Goal: Information Seeking & Learning: Learn about a topic

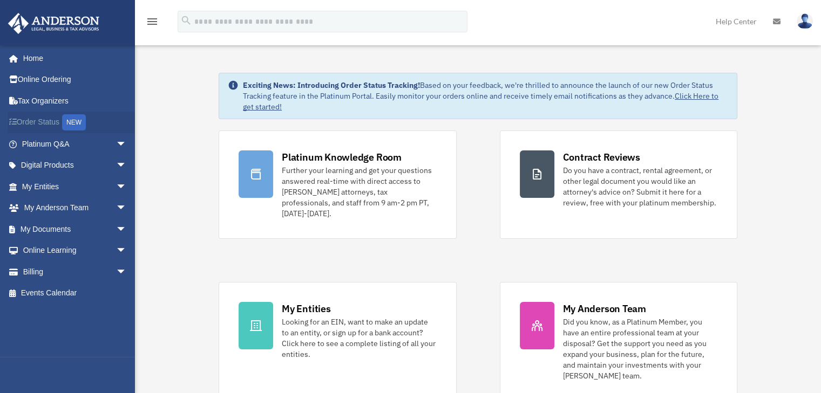
click at [39, 125] on link "Order Status NEW" at bounding box center [75, 123] width 135 height 22
click at [116, 268] on span "arrow_drop_down" at bounding box center [127, 272] width 22 height 22
click at [74, 295] on link "$ Open Invoices" at bounding box center [79, 294] width 128 height 22
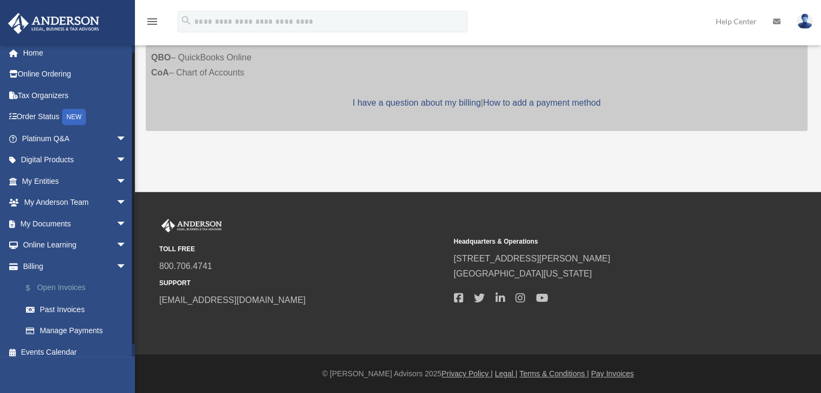
scroll to position [13, 0]
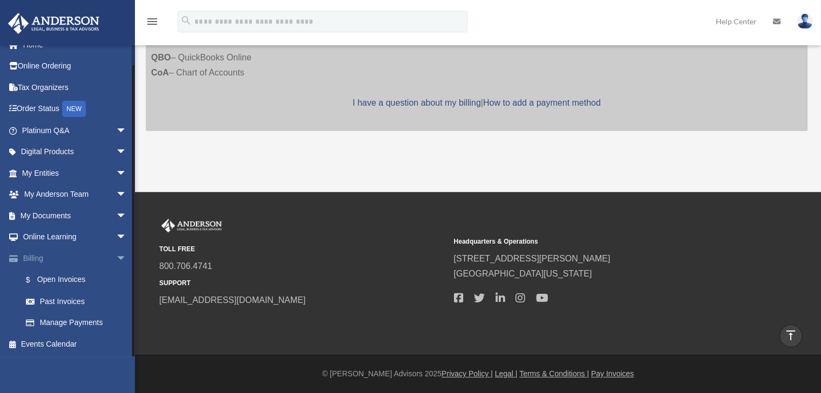
click at [116, 262] on span "arrow_drop_down" at bounding box center [127, 259] width 22 height 22
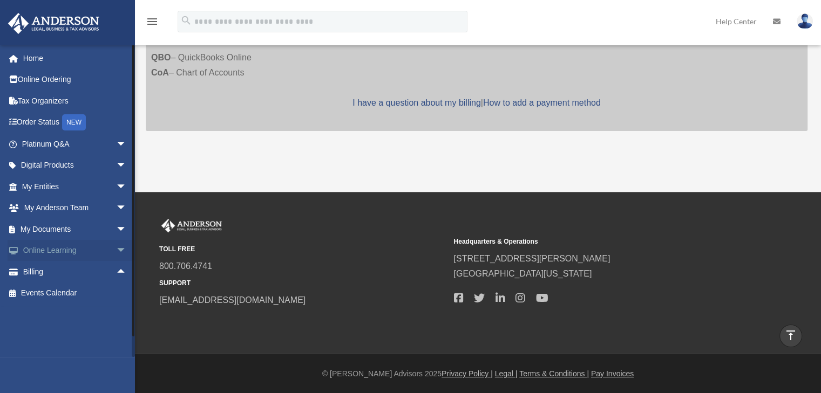
click at [116, 252] on span "arrow_drop_down" at bounding box center [127, 251] width 22 height 22
click at [116, 254] on span "arrow_drop_up" at bounding box center [127, 251] width 22 height 22
click at [119, 229] on span "arrow_drop_down" at bounding box center [127, 230] width 22 height 22
click at [44, 248] on link "Box" at bounding box center [79, 251] width 128 height 22
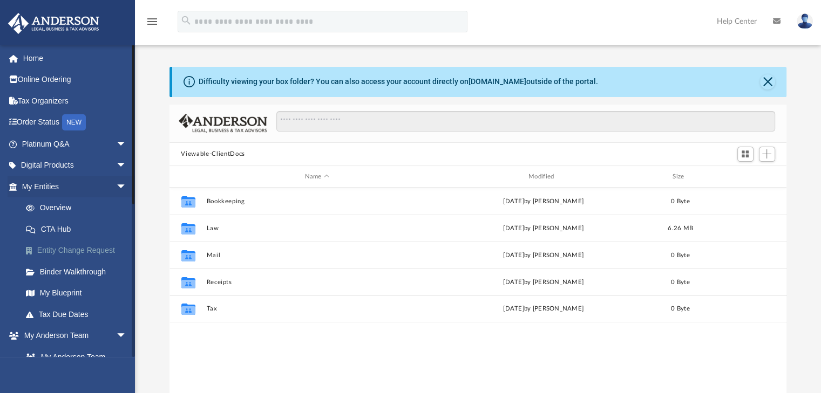
scroll to position [237, 609]
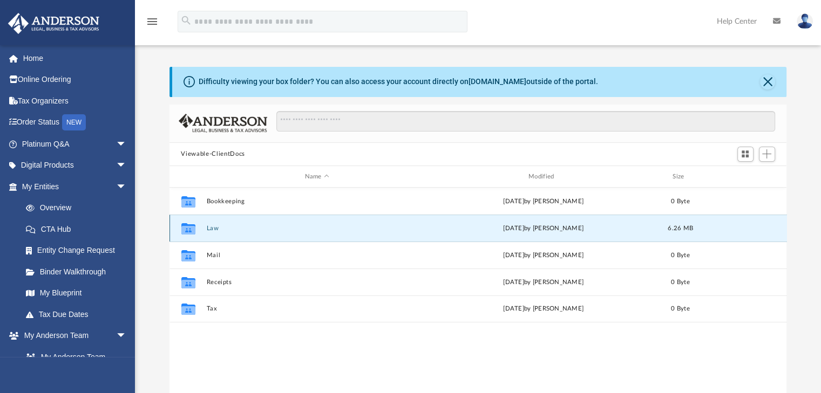
click at [231, 230] on button "Law" at bounding box center [316, 228] width 221 height 7
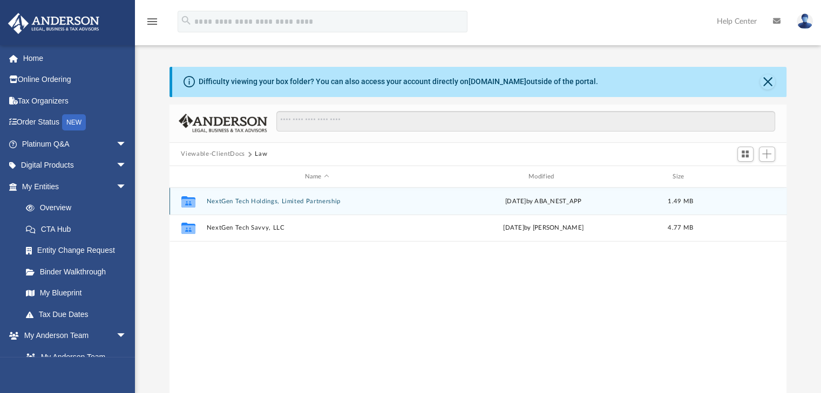
click at [286, 201] on button "NextGen Tech Holdings, Limited Partnership" at bounding box center [316, 201] width 221 height 7
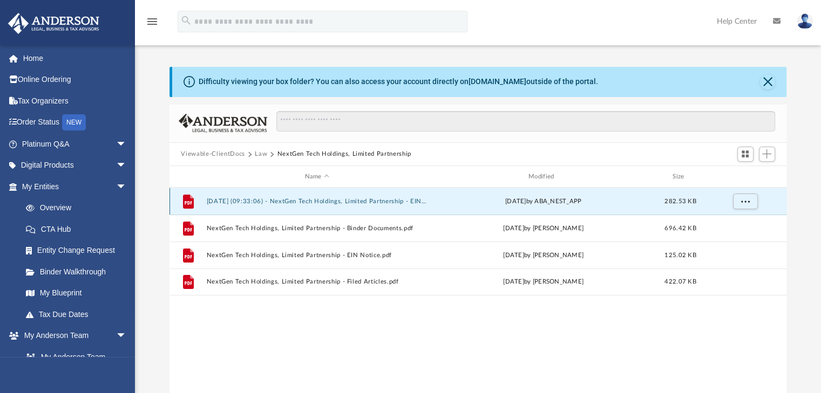
click at [353, 201] on button "[DATE] (09:33:06) - NextGen Tech Holdings, Limited Partnership - EIN Letter fro…" at bounding box center [316, 201] width 221 height 7
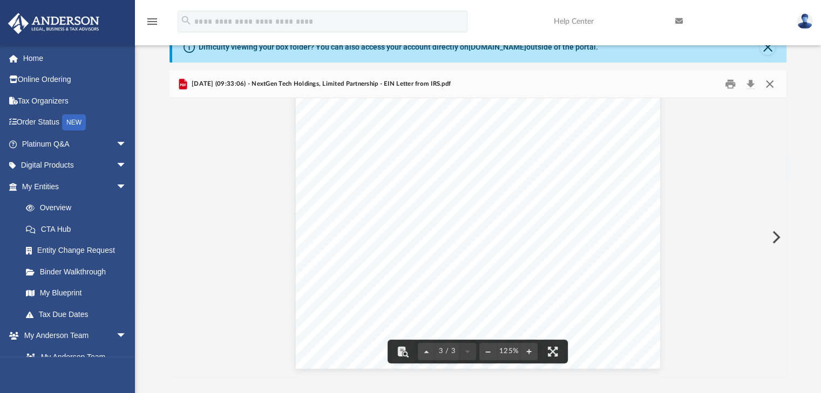
scroll to position [35, 0]
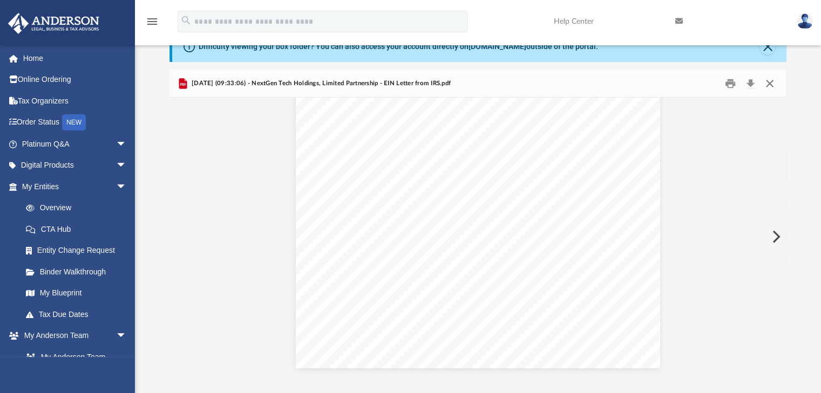
click at [769, 83] on button "Close" at bounding box center [769, 83] width 19 height 17
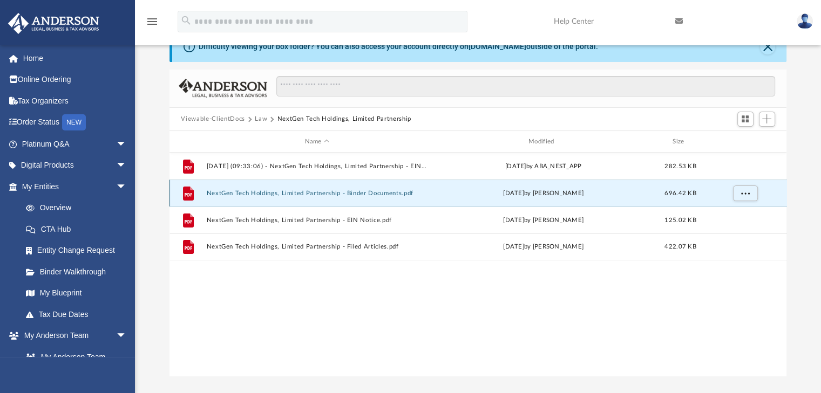
click at [379, 191] on button "NextGen Tech Holdings, Limited Partnership - Binder Documents.pdf" at bounding box center [316, 193] width 221 height 7
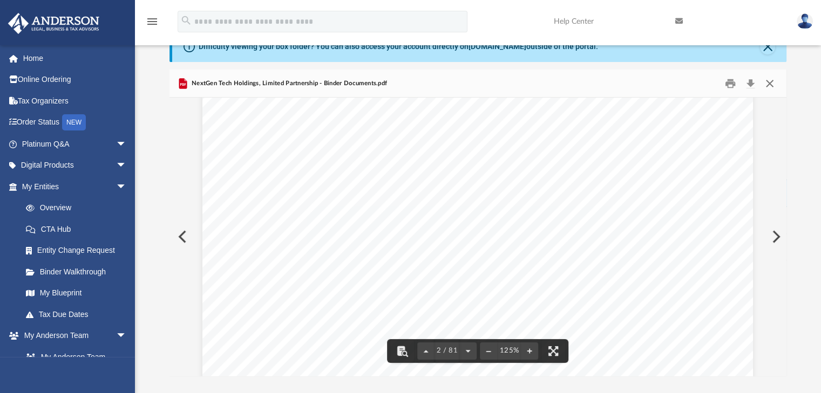
scroll to position [1135, 0]
click at [769, 83] on button "Close" at bounding box center [769, 83] width 19 height 17
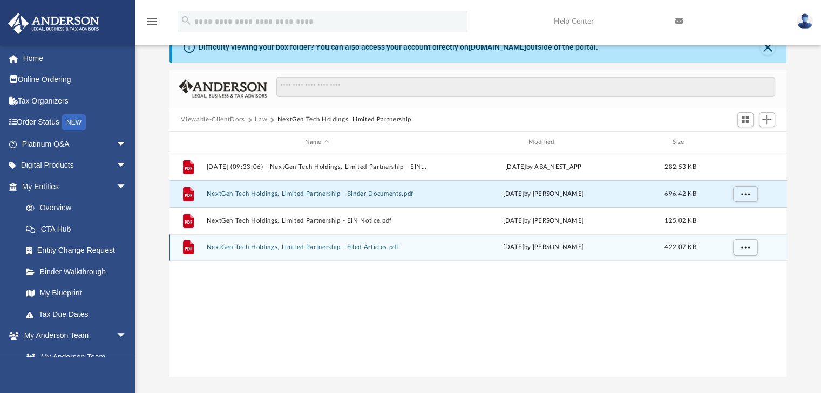
scroll to position [35, 0]
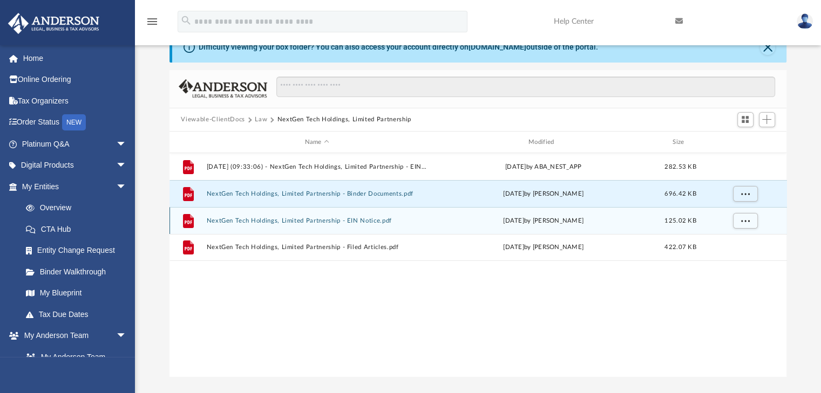
click at [288, 227] on div "File NextGen Tech Holdings, Limited Partnership - EIN Notice.pdf Wed Aug 27 202…" at bounding box center [477, 220] width 617 height 27
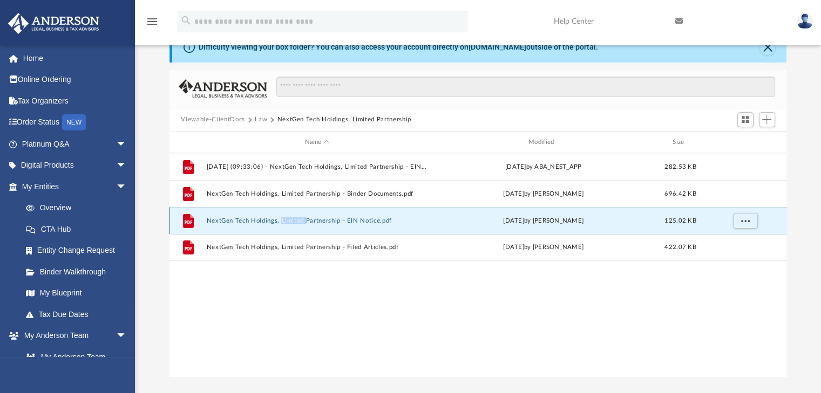
click at [288, 227] on div "File NextGen Tech Holdings, Limited Partnership - EIN Notice.pdf Wed Aug 27 202…" at bounding box center [477, 220] width 617 height 27
click at [344, 217] on button "NextGen Tech Holdings, Limited Partnership - EIN Notice.pdf" at bounding box center [316, 220] width 221 height 7
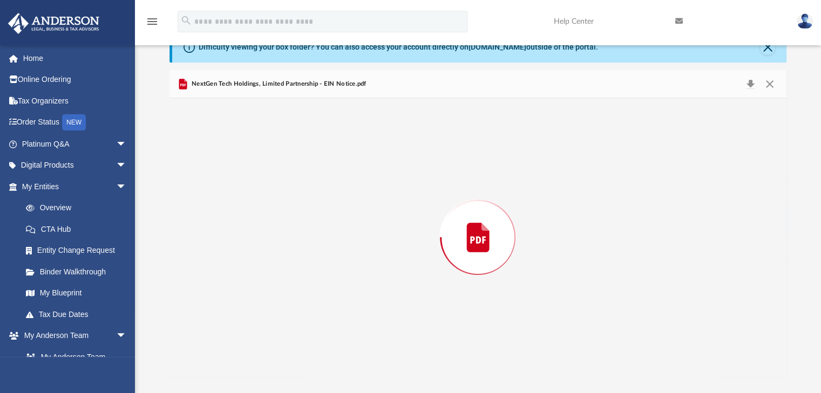
click at [344, 217] on div "Preview" at bounding box center [477, 237] width 617 height 278
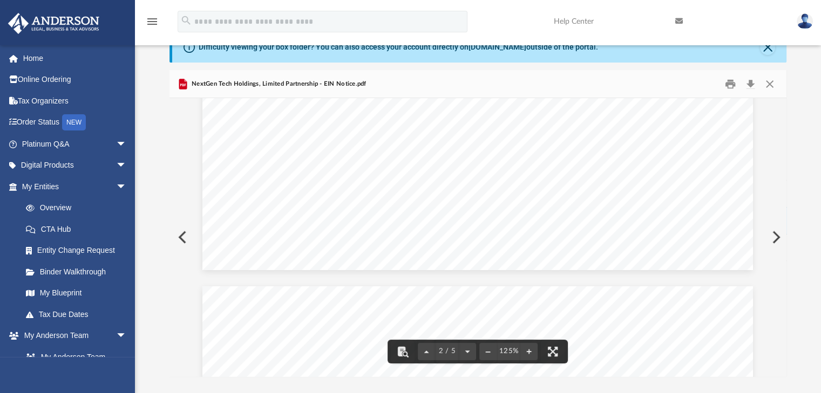
scroll to position [1277, 0]
click at [767, 83] on button "Close" at bounding box center [769, 84] width 19 height 17
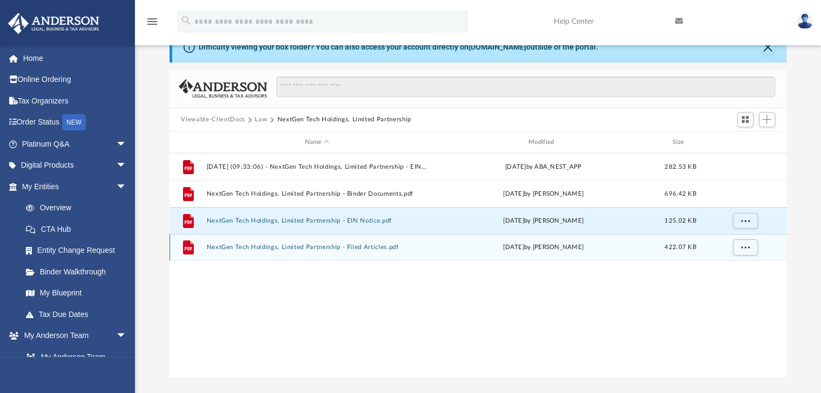
click at [300, 243] on div "File NextGen Tech Holdings, Limited Partnership - Filed Articles.pdf Tue Aug 26…" at bounding box center [477, 247] width 617 height 27
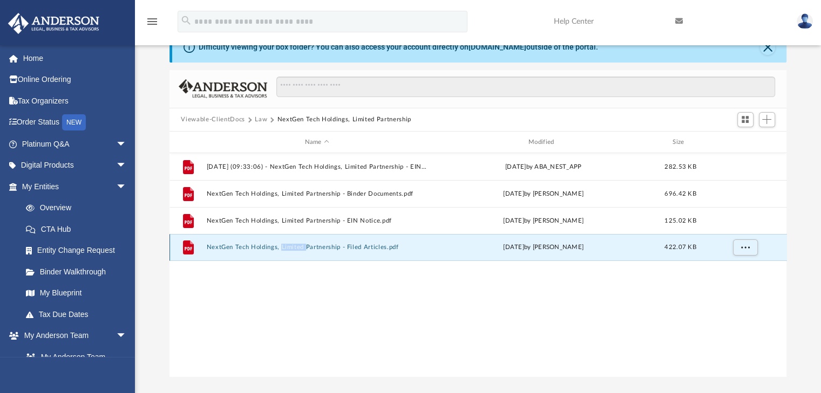
click at [300, 243] on div "File NextGen Tech Holdings, Limited Partnership - Filed Articles.pdf Tue Aug 26…" at bounding box center [477, 247] width 617 height 27
click at [315, 248] on button "NextGen Tech Holdings, Limited Partnership - Filed Articles.pdf" at bounding box center [316, 247] width 221 height 7
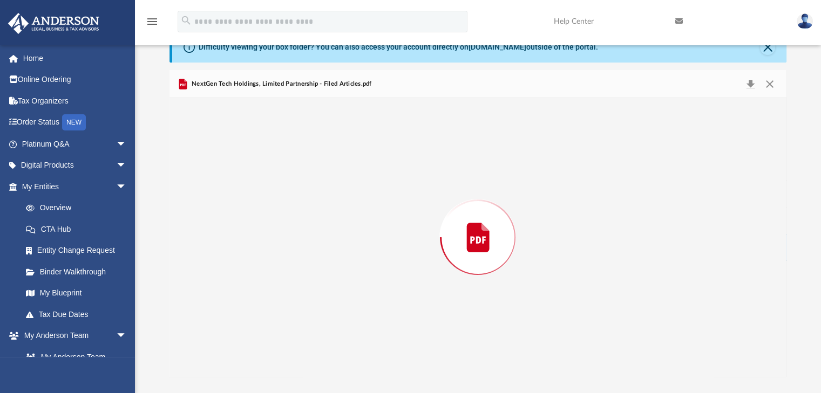
click at [315, 248] on div "Preview" at bounding box center [477, 237] width 617 height 278
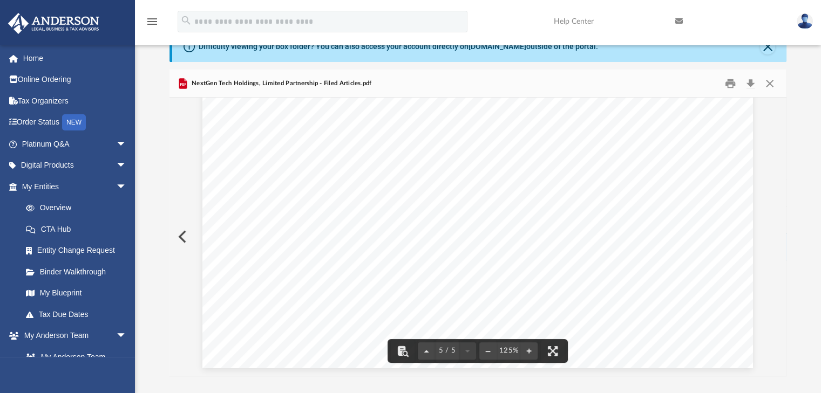
scroll to position [36, 0]
click at [772, 87] on button "Close" at bounding box center [769, 82] width 19 height 17
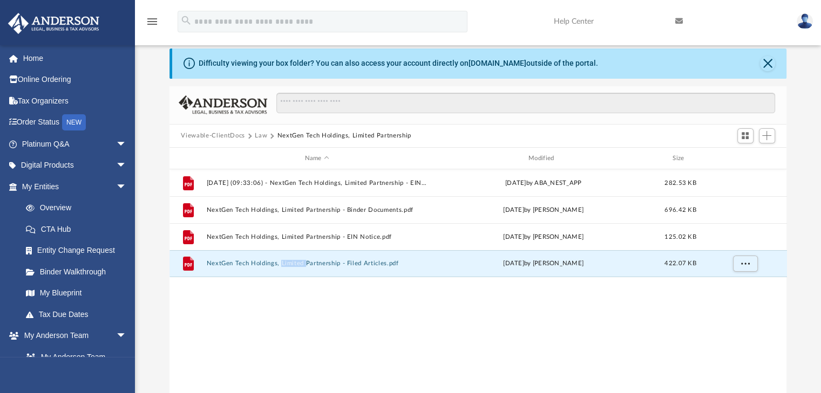
scroll to position [0, 0]
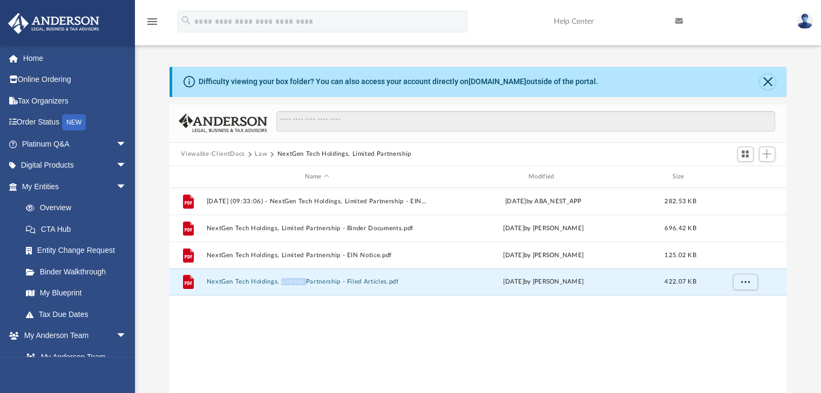
click at [768, 83] on button "Close" at bounding box center [767, 81] width 15 height 15
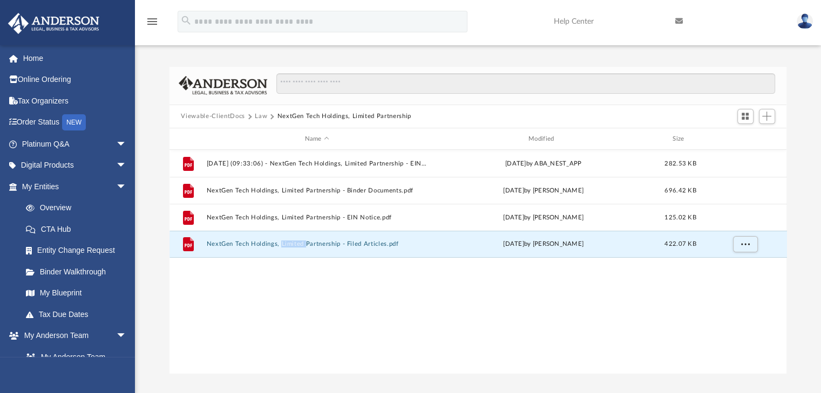
click at [219, 115] on button "Viewable-ClientDocs" at bounding box center [213, 117] width 64 height 10
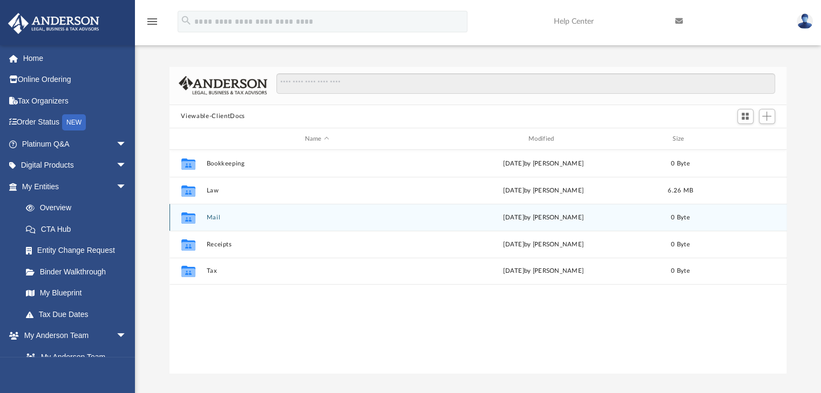
click at [212, 219] on button "Mail" at bounding box center [316, 217] width 221 height 7
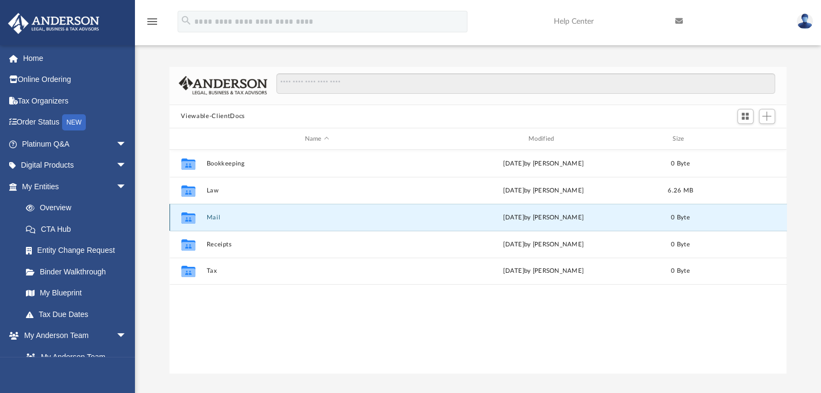
click at [212, 219] on button "Mail" at bounding box center [316, 217] width 221 height 7
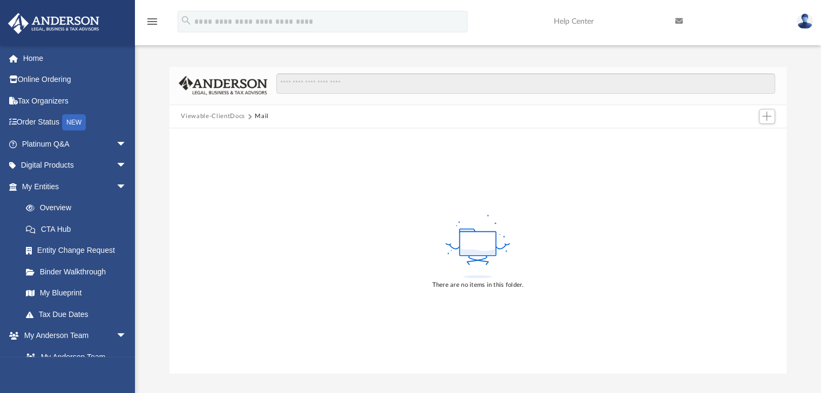
click at [258, 119] on button "Mail" at bounding box center [262, 117] width 14 height 10
click at [217, 118] on button "Viewable-ClientDocs" at bounding box center [213, 117] width 64 height 10
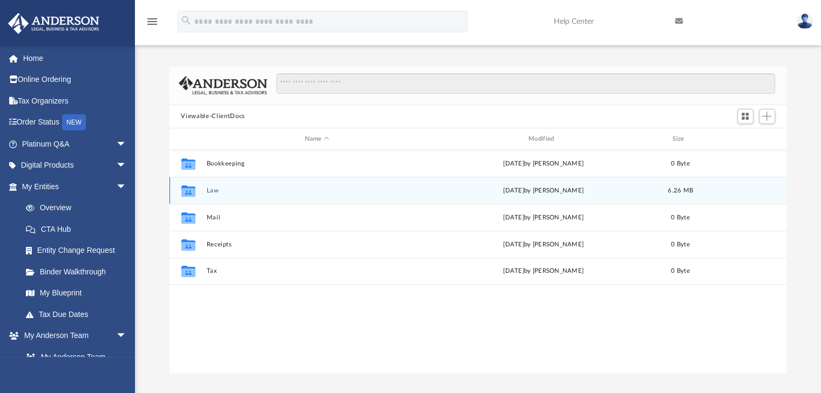
scroll to position [237, 609]
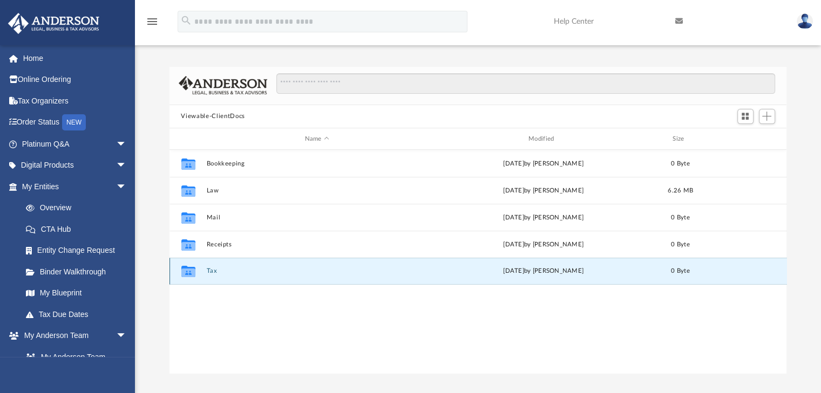
click at [227, 272] on button "Tax" at bounding box center [316, 271] width 221 height 7
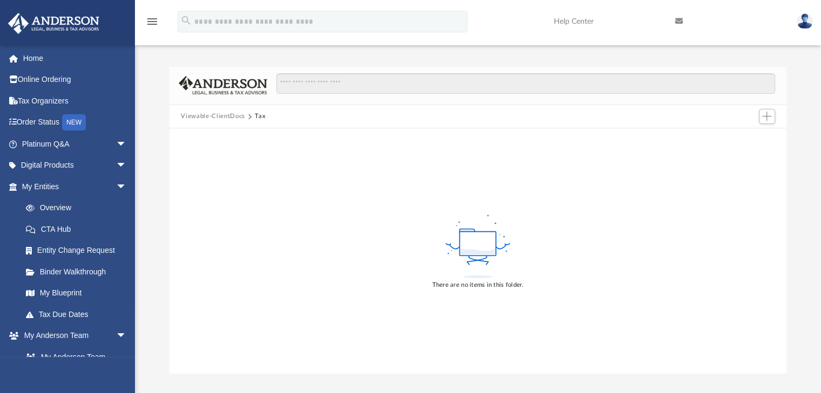
click at [229, 119] on button "Viewable-ClientDocs" at bounding box center [213, 117] width 64 height 10
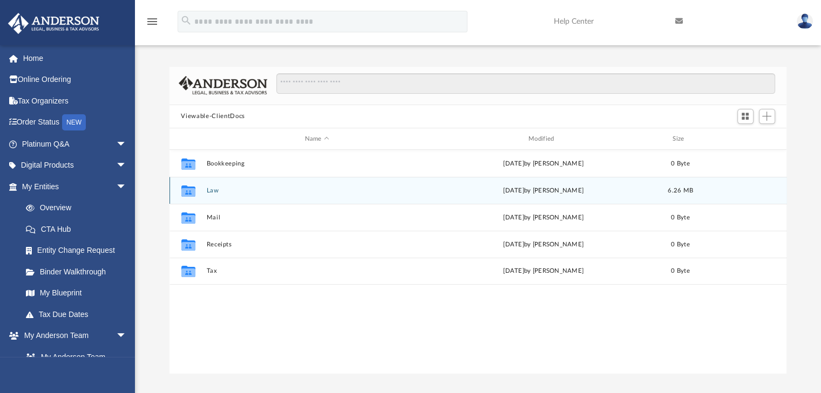
click at [219, 192] on button "Law" at bounding box center [316, 190] width 221 height 7
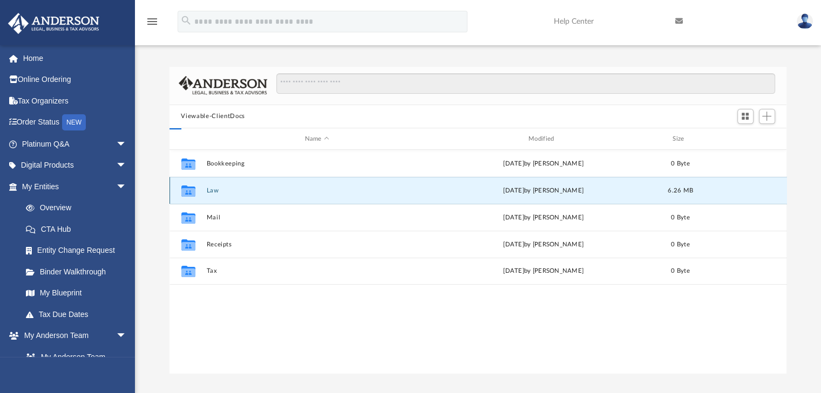
click at [219, 192] on button "Law" at bounding box center [316, 190] width 221 height 7
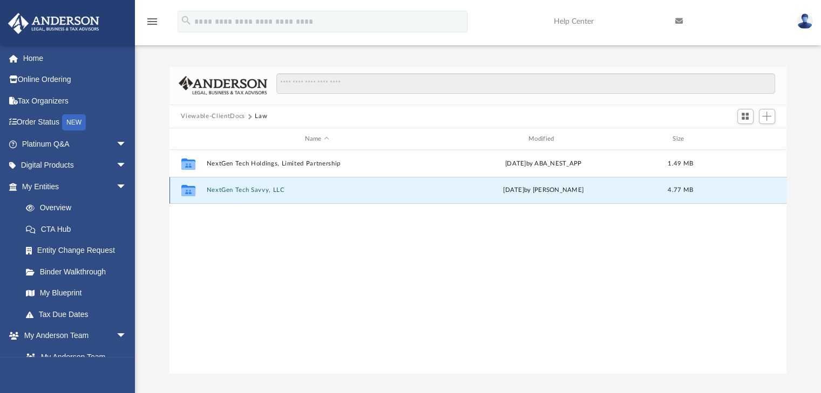
click at [260, 188] on button "NextGen Tech Savvy, LLC" at bounding box center [316, 190] width 221 height 7
click at [328, 192] on button "2025.09.08 (08:03:19) - NextGen Tech Savvy, LLC - EIN Letter from IRS.pdf" at bounding box center [316, 190] width 221 height 7
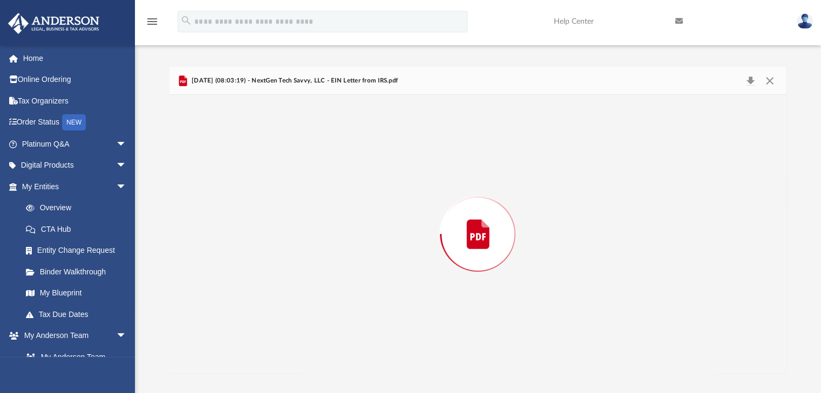
click at [328, 192] on div "Preview" at bounding box center [477, 234] width 617 height 278
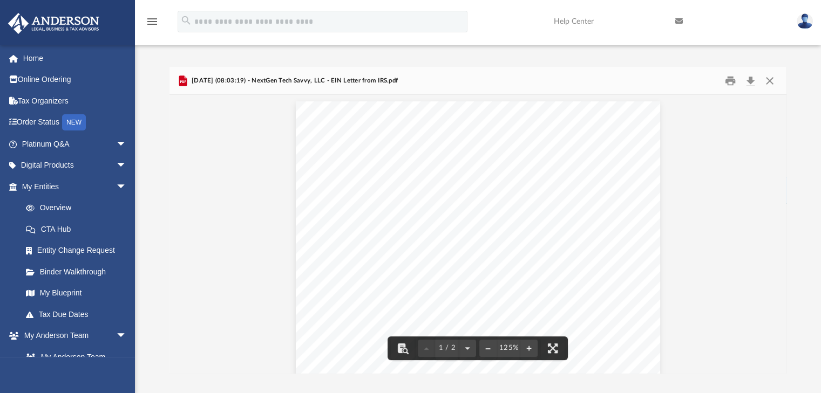
scroll to position [0, 0]
click at [769, 81] on button "Close" at bounding box center [769, 80] width 19 height 17
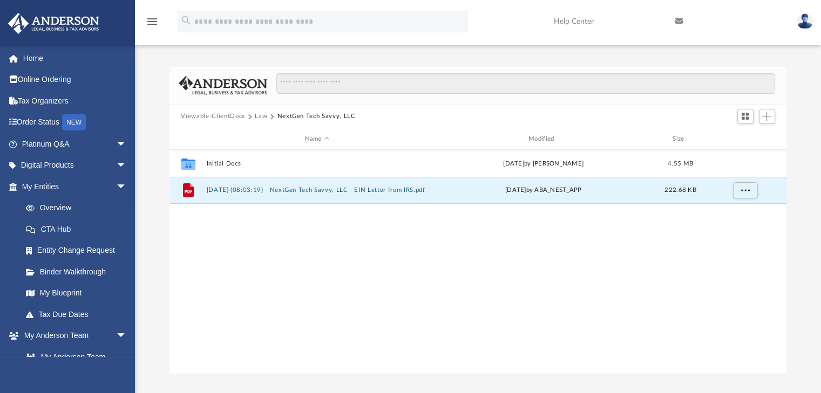
click at [312, 116] on button "NextGen Tech Savvy, LLC" at bounding box center [316, 117] width 78 height 10
click at [261, 117] on button "Law" at bounding box center [261, 117] width 12 height 10
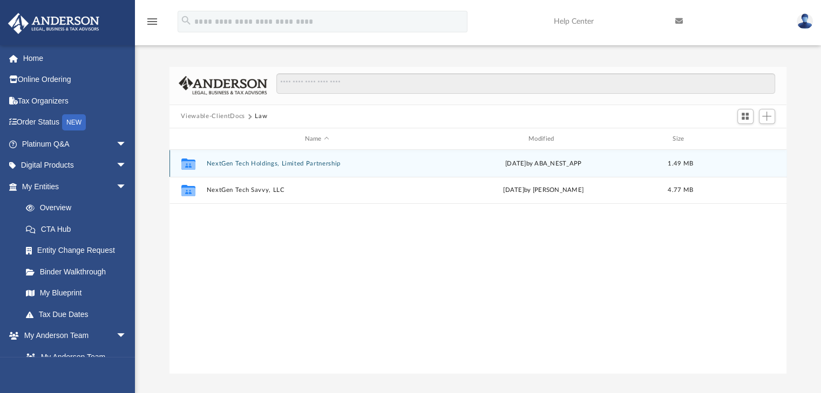
click at [245, 164] on button "NextGen Tech Holdings, Limited Partnership" at bounding box center [316, 163] width 221 height 7
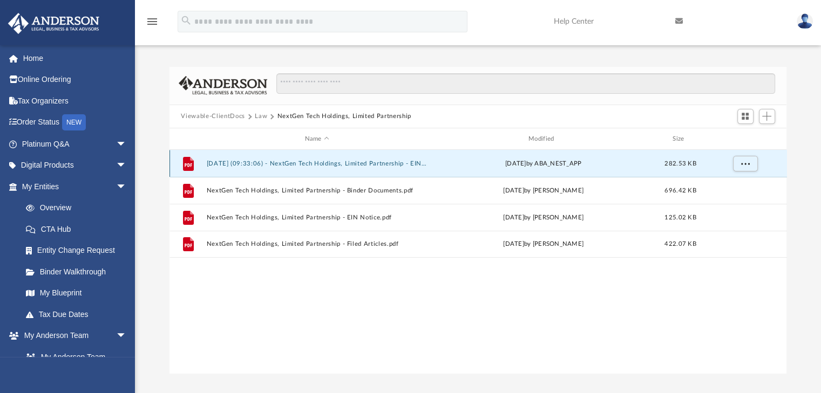
click at [300, 166] on button "2025.09.09 (09:33:06) - NextGen Tech Holdings, Limited Partnership - EIN Letter…" at bounding box center [316, 163] width 221 height 7
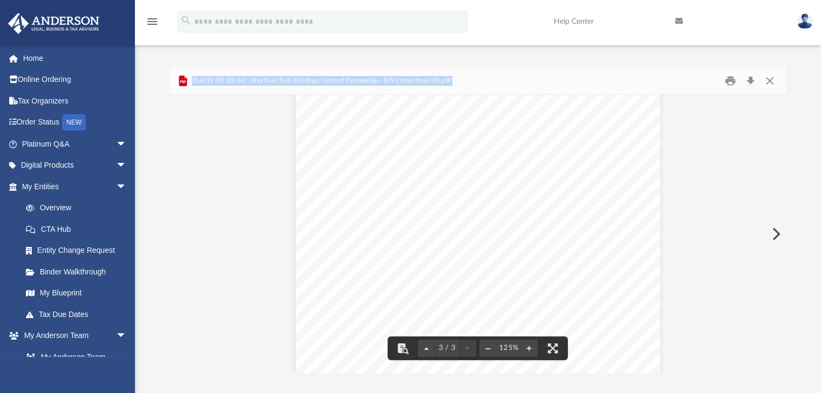
scroll to position [1061, 0]
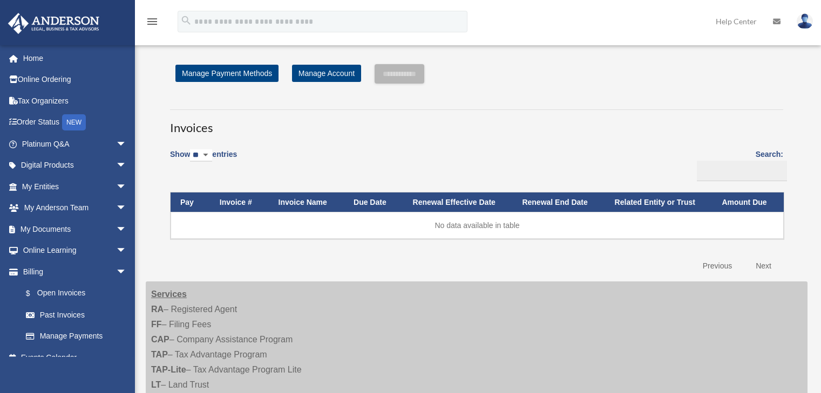
scroll to position [358, 0]
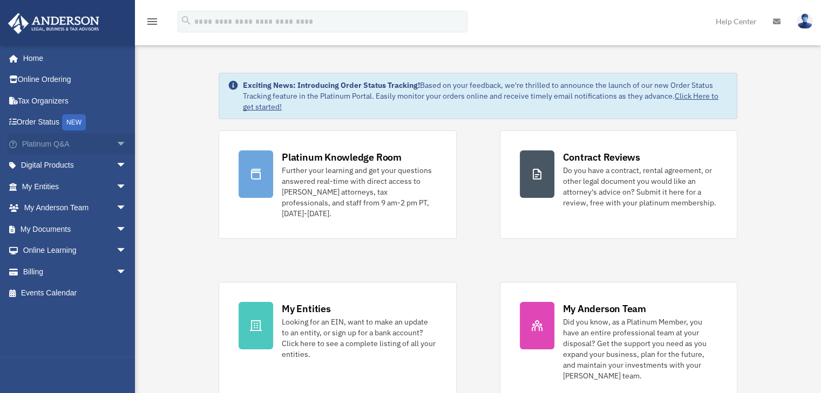
click at [116, 148] on span "arrow_drop_down" at bounding box center [127, 144] width 22 height 22
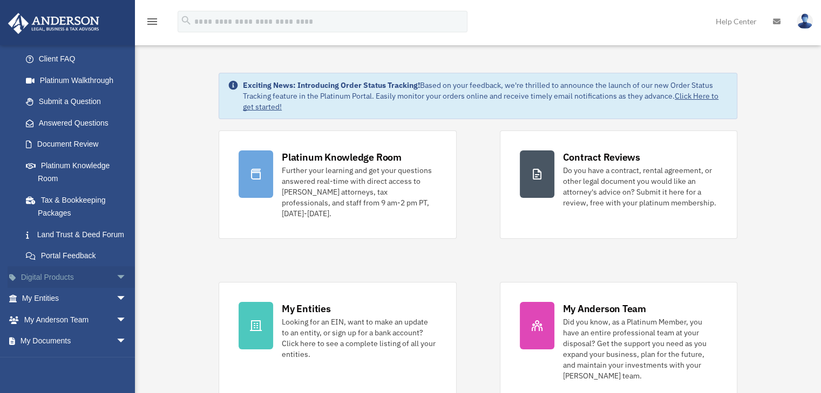
click at [116, 289] on span "arrow_drop_down" at bounding box center [127, 278] width 22 height 22
click at [116, 288] on span "arrow_drop_up" at bounding box center [127, 277] width 22 height 22
click at [116, 288] on span "arrow_drop_down" at bounding box center [127, 277] width 22 height 22
click at [116, 288] on span "arrow_drop_up" at bounding box center [127, 277] width 22 height 22
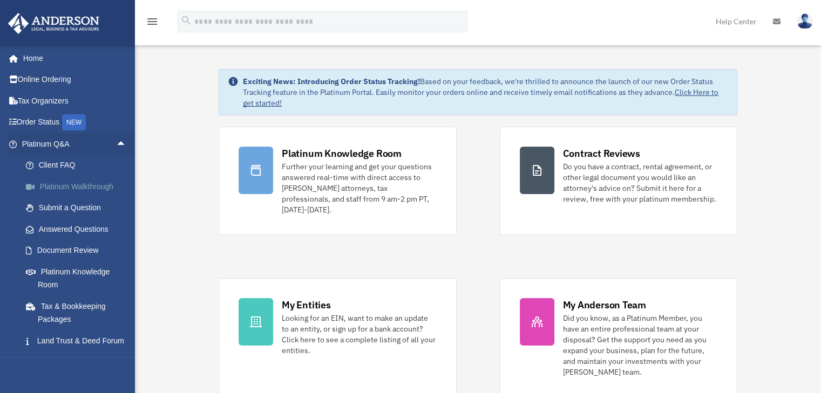
scroll to position [3, 0]
click at [116, 145] on span "arrow_drop_up" at bounding box center [127, 144] width 22 height 22
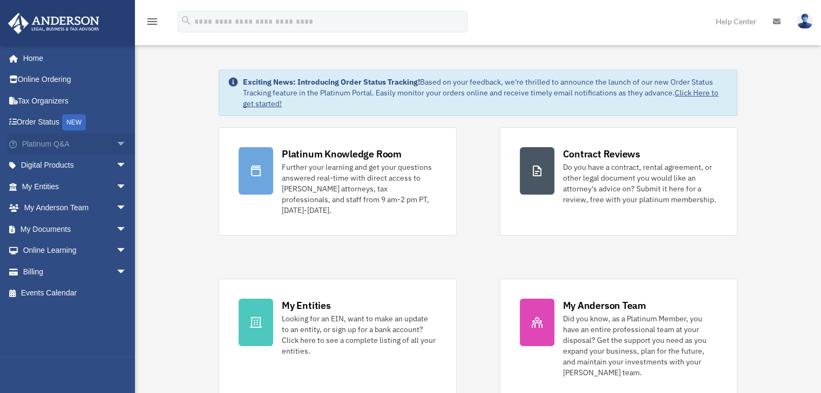
click at [116, 146] on span "arrow_drop_down" at bounding box center [127, 144] width 22 height 22
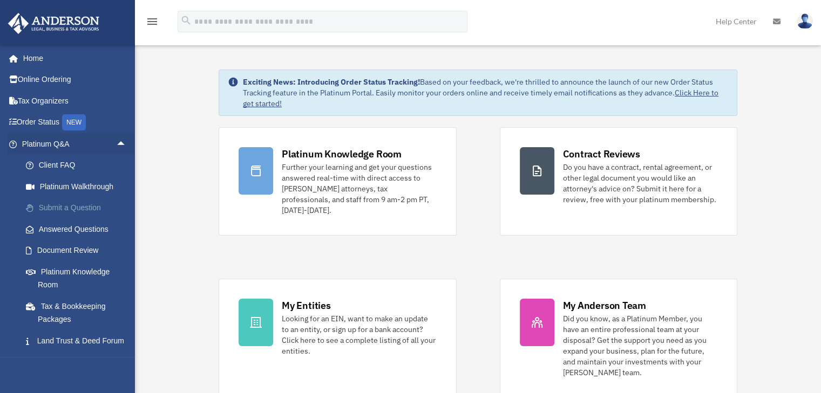
click at [85, 208] on link "Submit a Question" at bounding box center [79, 208] width 128 height 22
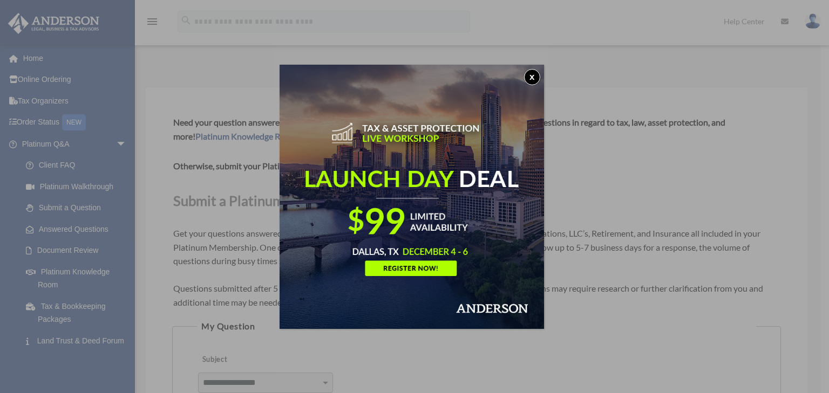
click at [540, 75] on button "x" at bounding box center [532, 77] width 16 height 16
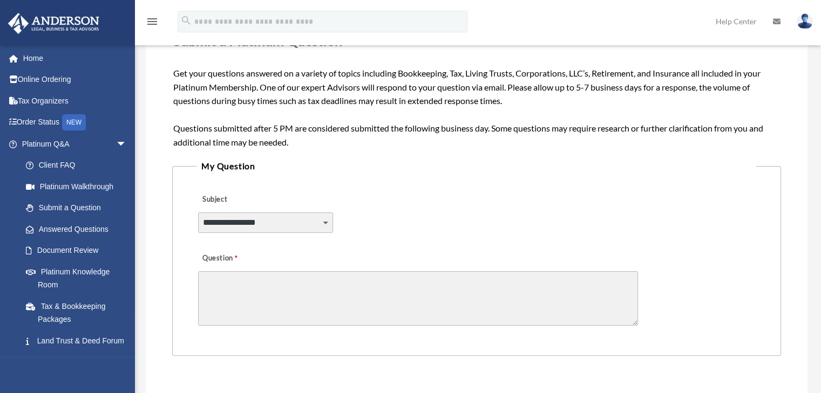
scroll to position [161, 0]
click at [300, 222] on select "**********" at bounding box center [265, 222] width 135 height 21
click at [307, 226] on select "**********" at bounding box center [265, 222] width 135 height 21
drag, startPoint x: 439, startPoint y: 226, endPoint x: 448, endPoint y: 224, distance: 9.3
click at [439, 227] on div "**********" at bounding box center [476, 215] width 559 height 59
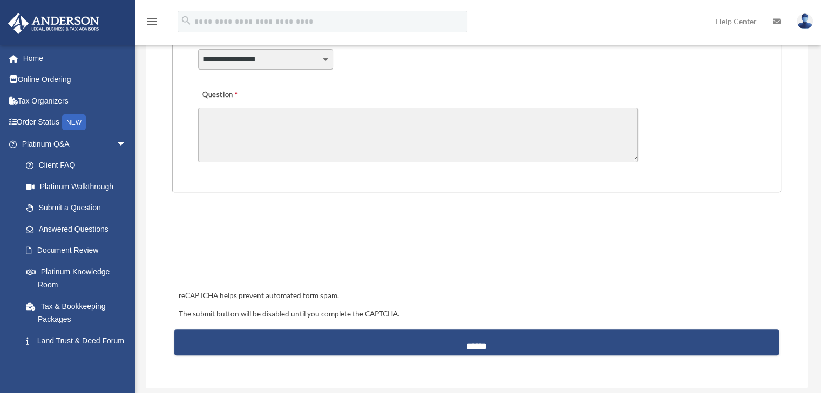
scroll to position [324, 0]
click at [116, 149] on span "arrow_drop_down" at bounding box center [127, 144] width 22 height 22
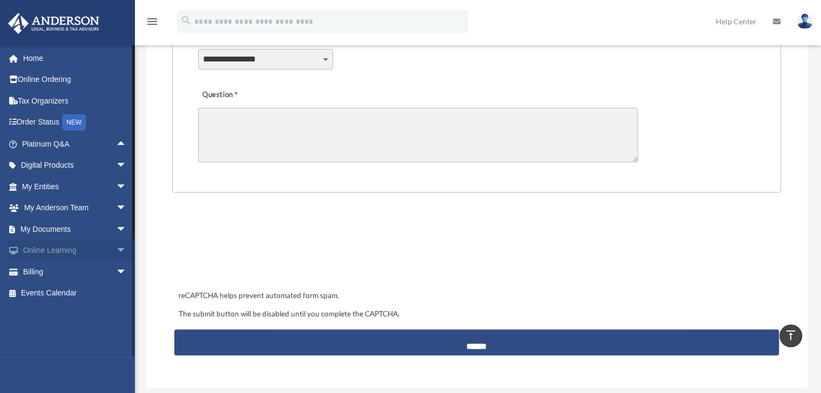
click at [116, 252] on span "arrow_drop_down" at bounding box center [127, 251] width 22 height 22
click at [116, 252] on span "arrow_drop_up" at bounding box center [127, 251] width 22 height 22
click at [116, 235] on span "arrow_drop_down" at bounding box center [127, 230] width 22 height 22
click at [46, 249] on link "Box" at bounding box center [79, 251] width 128 height 22
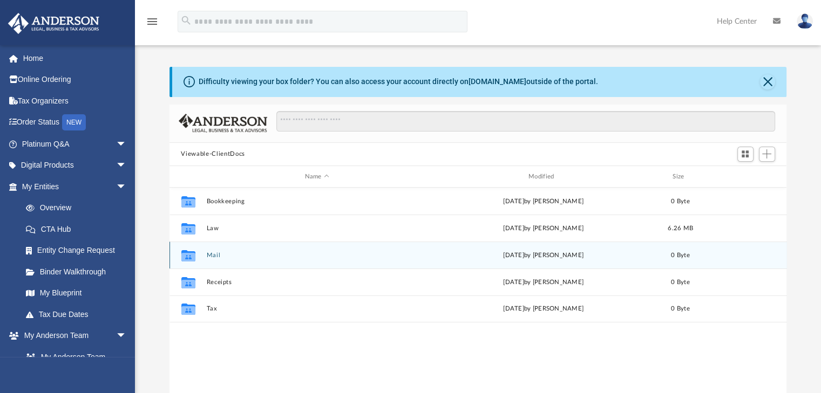
scroll to position [237, 609]
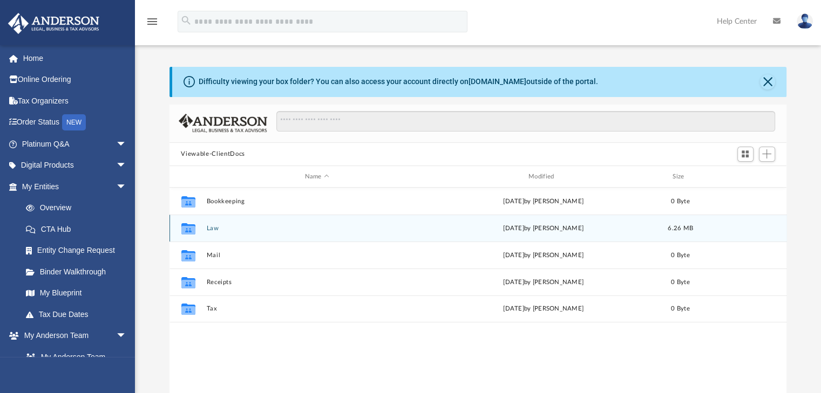
click at [201, 222] on div "Collaborated Folder" at bounding box center [187, 228] width 27 height 17
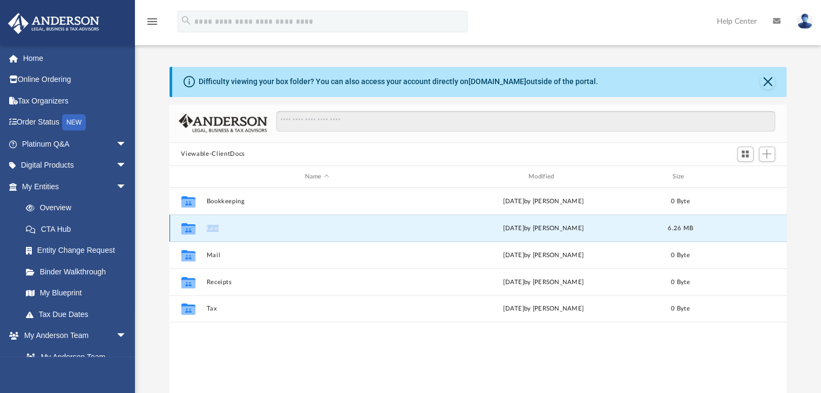
click at [201, 223] on div "Collaborated Folder" at bounding box center [187, 228] width 27 height 17
click at [210, 229] on button "Law" at bounding box center [316, 228] width 221 height 7
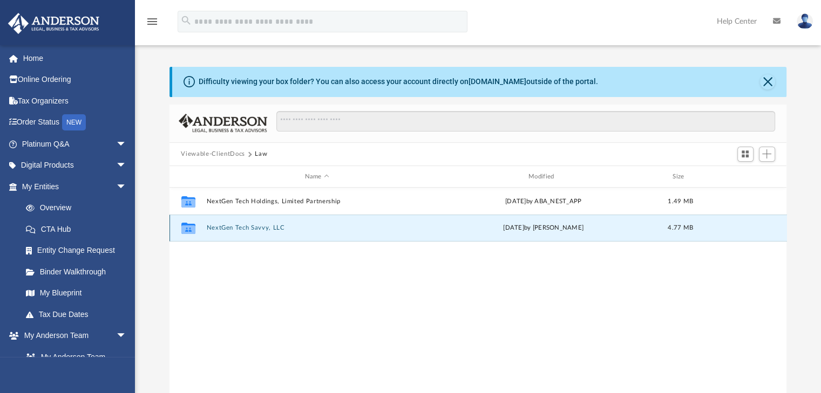
click at [257, 231] on button "NextGen Tech Savvy, LLC" at bounding box center [316, 228] width 221 height 7
click at [256, 231] on button "NextGen Tech Savvy, LLC" at bounding box center [316, 228] width 221 height 7
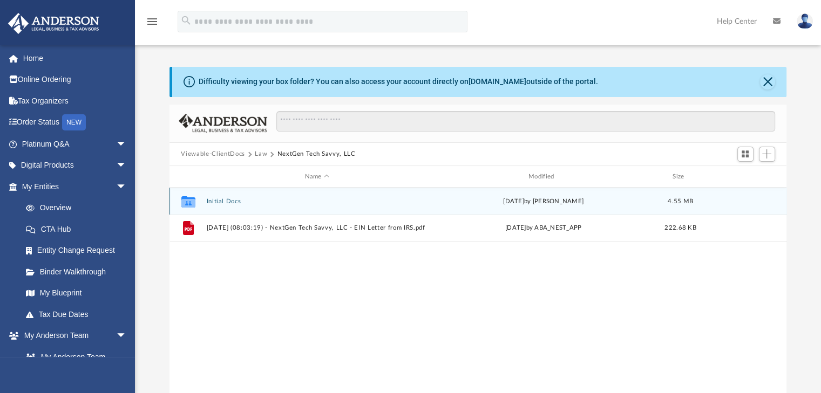
click at [219, 203] on button "Initial Docs" at bounding box center [316, 201] width 221 height 7
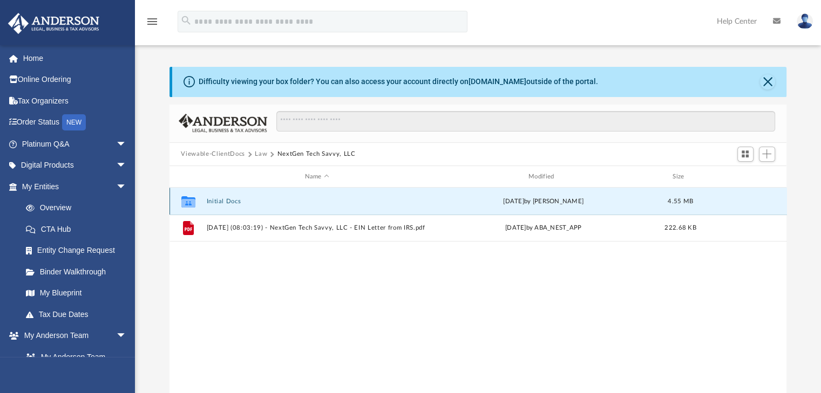
click at [219, 203] on button "Initial Docs" at bounding box center [316, 201] width 221 height 7
click at [224, 203] on button "Initial Docs" at bounding box center [316, 201] width 221 height 7
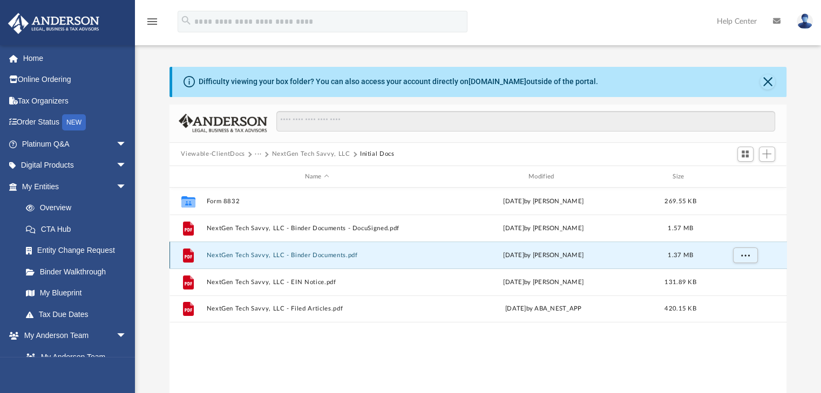
click at [326, 254] on button "NextGen Tech Savvy, LLC - Binder Documents.pdf" at bounding box center [316, 255] width 221 height 7
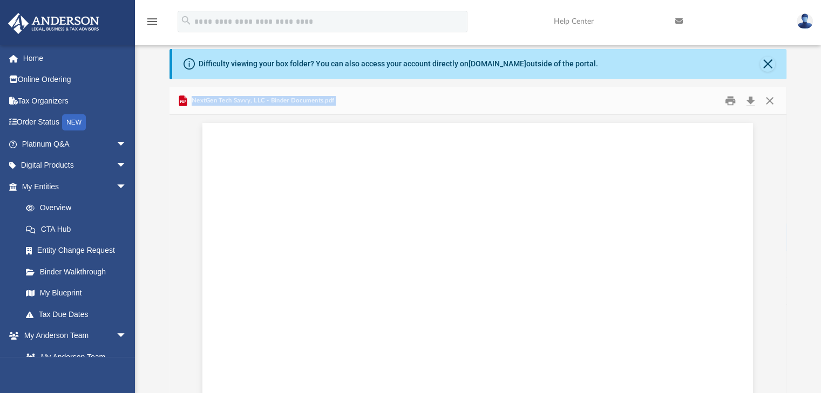
scroll to position [0, 0]
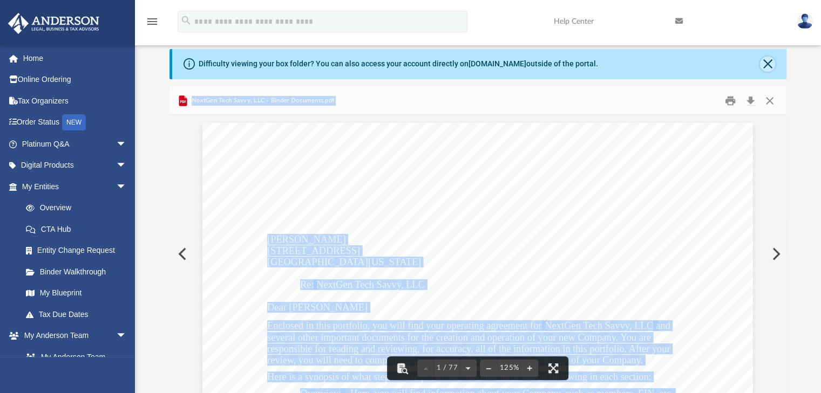
click at [766, 64] on button "Close" at bounding box center [767, 64] width 15 height 15
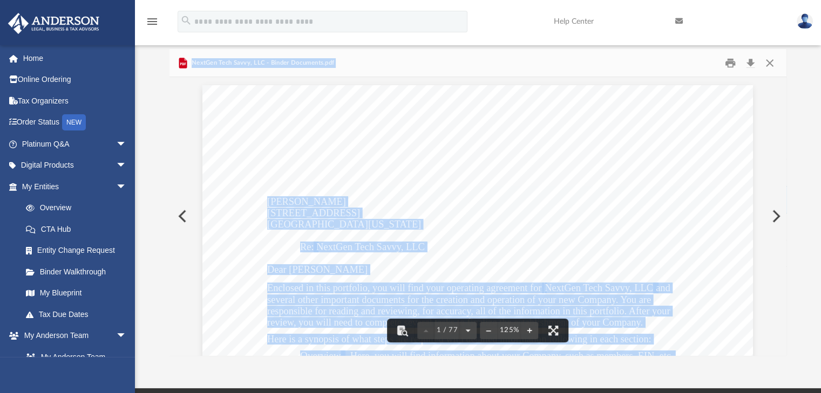
click at [176, 215] on button "Preview" at bounding box center [181, 216] width 24 height 30
click at [772, 61] on button "Close" at bounding box center [769, 63] width 19 height 17
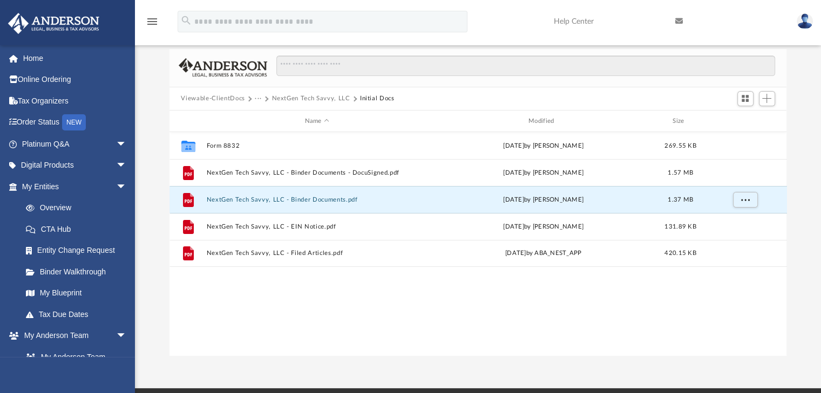
click at [216, 101] on button "Viewable-ClientDocs" at bounding box center [213, 99] width 64 height 10
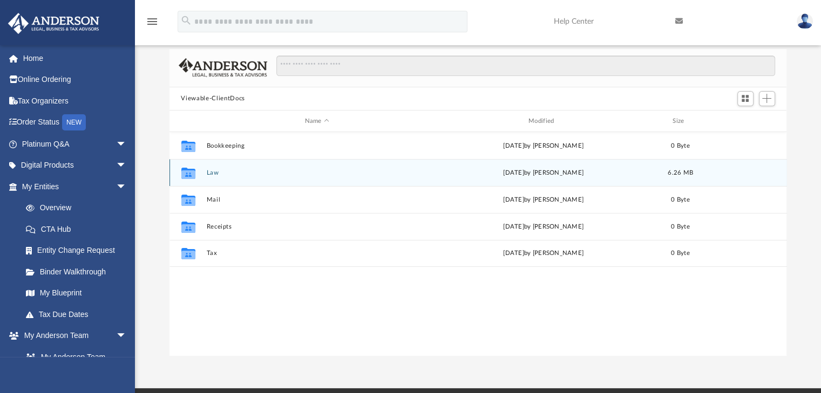
click at [222, 176] on button "Law" at bounding box center [316, 172] width 221 height 7
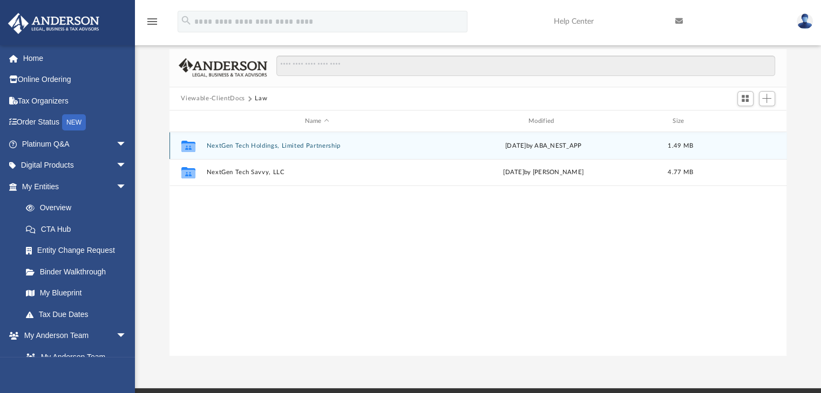
click at [292, 152] on div "Collaborated Folder NextGen Tech Holdings, Limited Partnership Tue Sep 9 2025 b…" at bounding box center [477, 145] width 617 height 27
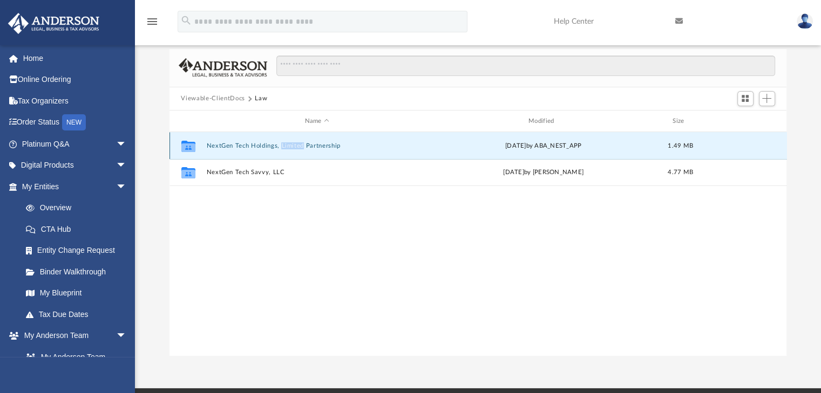
click at [288, 145] on button "NextGen Tech Holdings, Limited Partnership" at bounding box center [316, 145] width 221 height 7
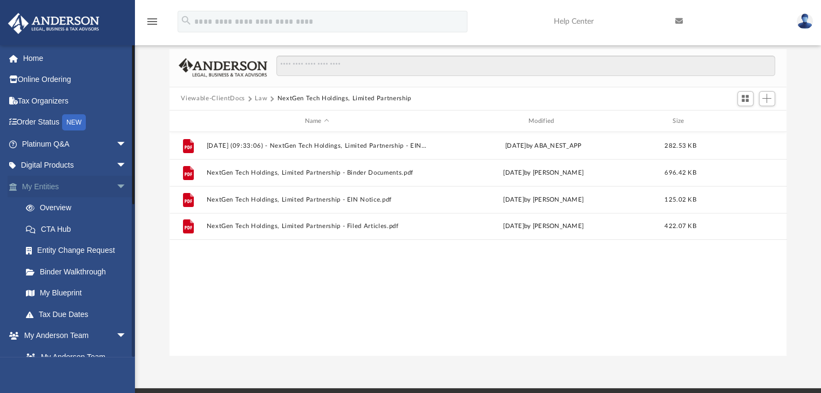
click at [116, 189] on span "arrow_drop_down" at bounding box center [127, 187] width 22 height 22
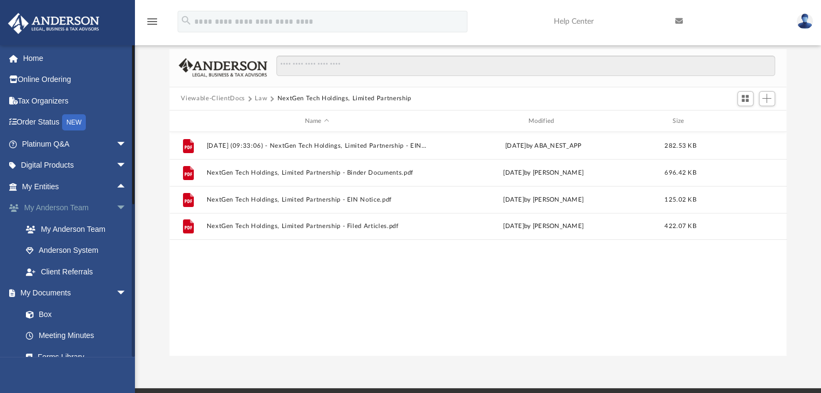
click at [116, 213] on span "arrow_drop_down" at bounding box center [127, 208] width 22 height 22
click at [116, 213] on span "arrow_drop_up" at bounding box center [127, 208] width 22 height 22
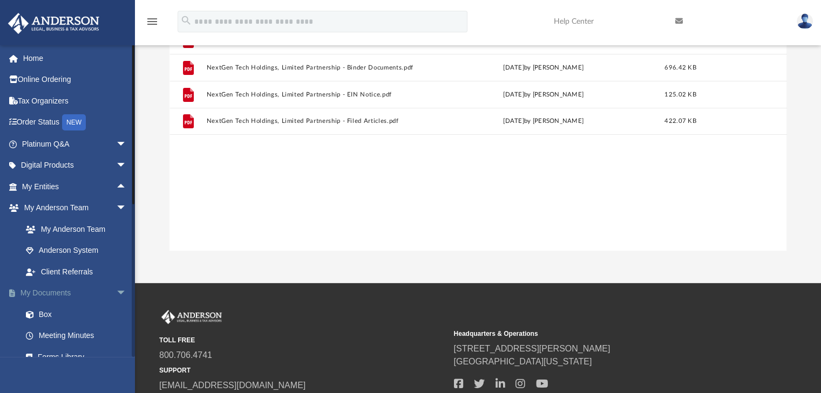
click at [116, 293] on span "arrow_drop_down" at bounding box center [127, 294] width 22 height 22
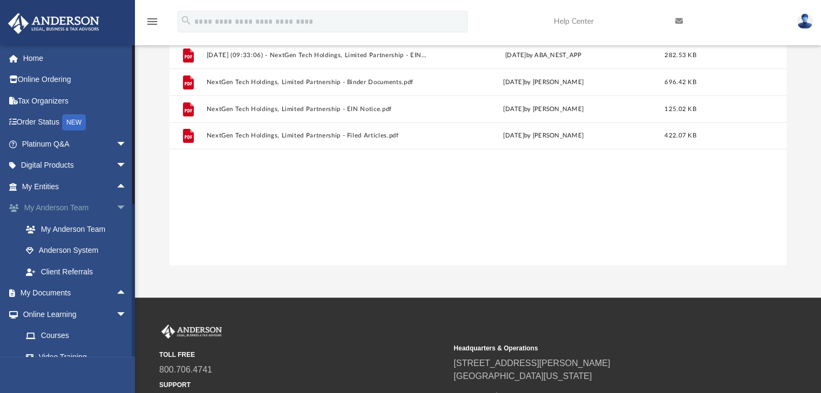
click at [116, 201] on span "arrow_drop_down" at bounding box center [127, 208] width 22 height 22
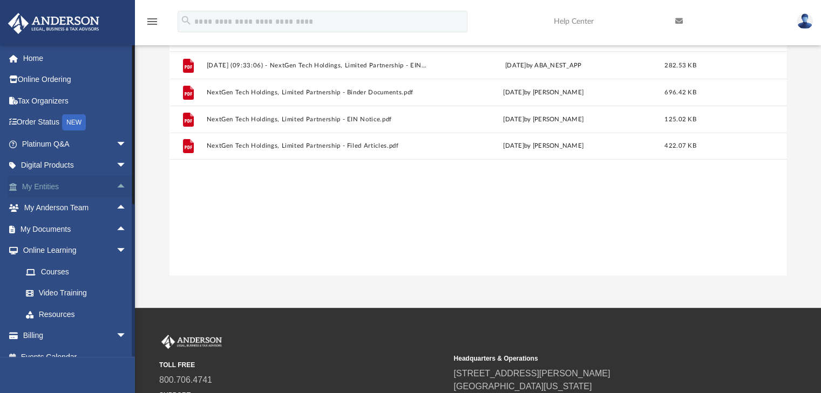
click at [116, 182] on span "arrow_drop_up" at bounding box center [127, 187] width 22 height 22
click at [116, 187] on span "arrow_drop_down" at bounding box center [127, 187] width 22 height 22
click at [119, 159] on span "arrow_drop_down" at bounding box center [127, 166] width 22 height 22
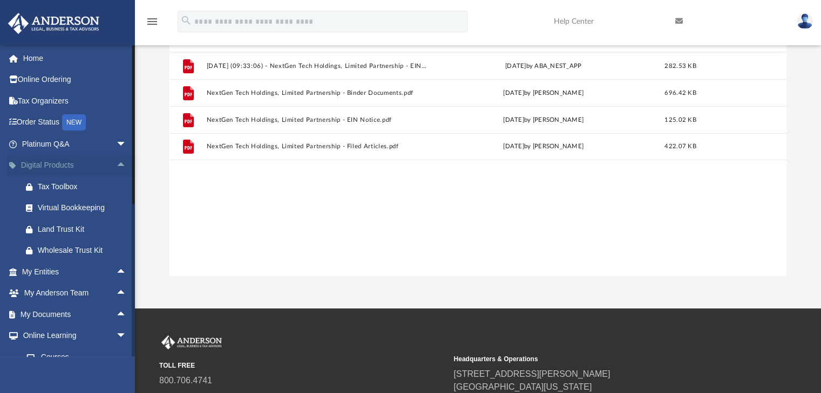
click at [116, 162] on span "arrow_drop_up" at bounding box center [127, 166] width 22 height 22
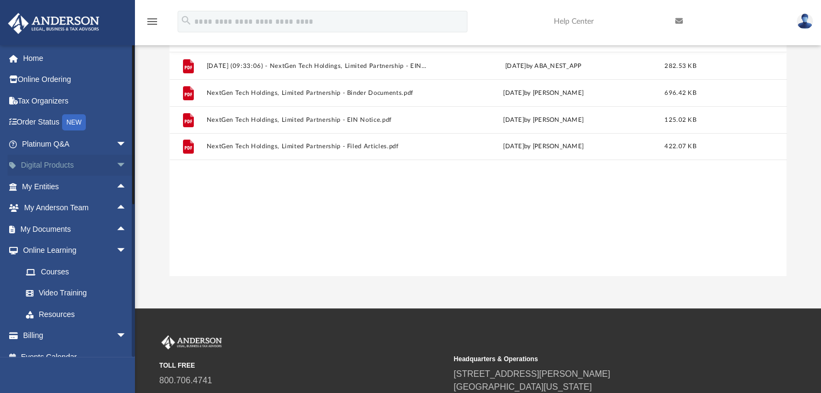
click at [116, 164] on span "arrow_drop_down" at bounding box center [127, 166] width 22 height 22
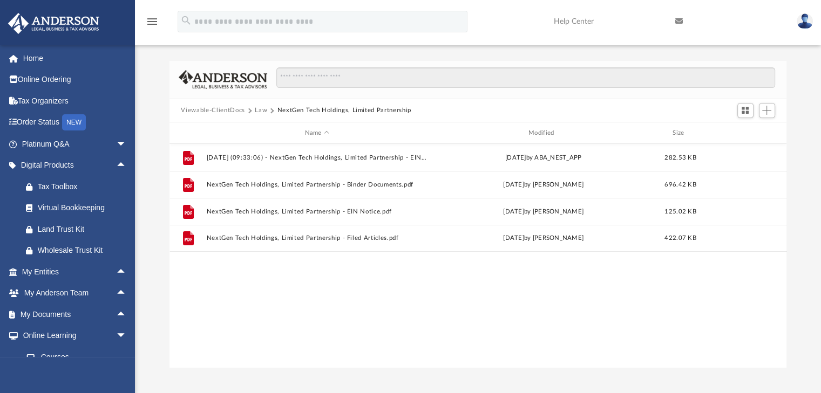
scroll to position [0, 0]
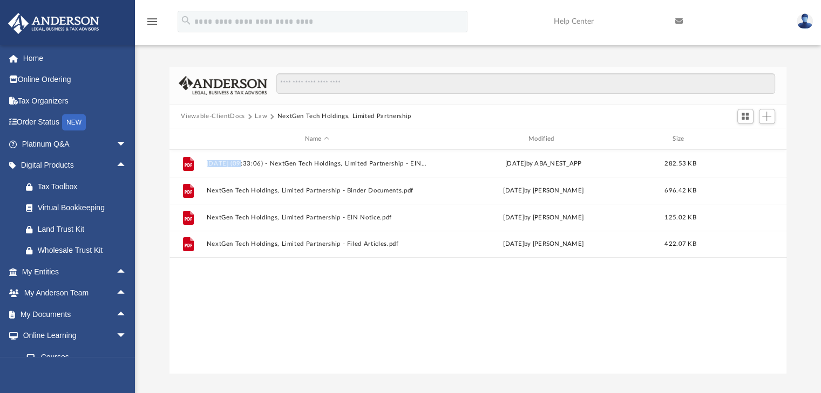
drag, startPoint x: 156, startPoint y: 331, endPoint x: 163, endPoint y: 333, distance: 6.7
click at [156, 331] on div "Difficulty viewing your box folder? You can also access your account directly o…" at bounding box center [478, 220] width 686 height 307
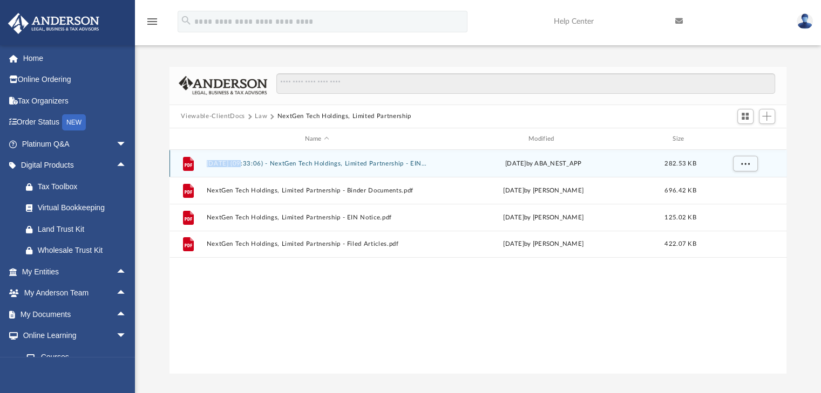
click at [360, 164] on button "[DATE] (09:33:06) - NextGen Tech Holdings, Limited Partnership - EIN Letter fro…" at bounding box center [316, 163] width 221 height 7
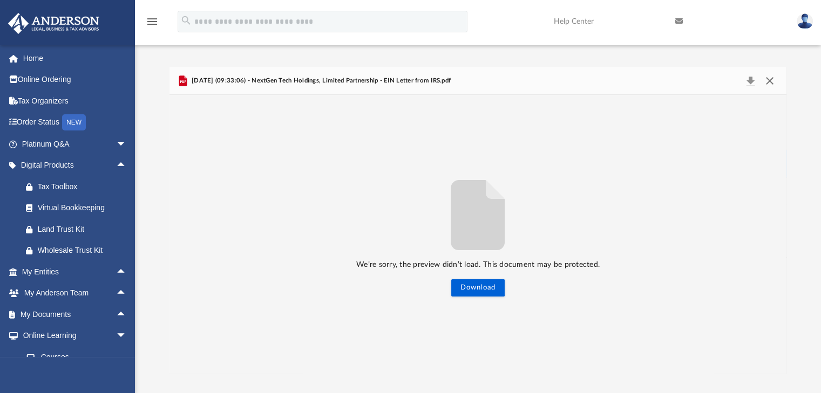
click at [770, 80] on button "Close" at bounding box center [769, 80] width 19 height 15
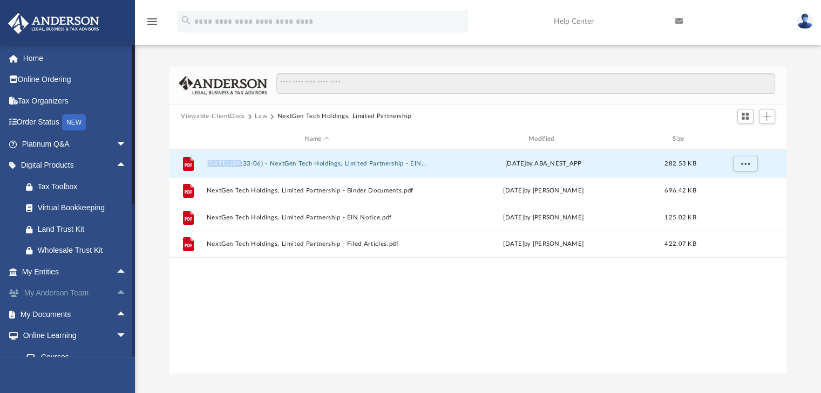
click at [116, 295] on span "arrow_drop_up" at bounding box center [127, 294] width 22 height 22
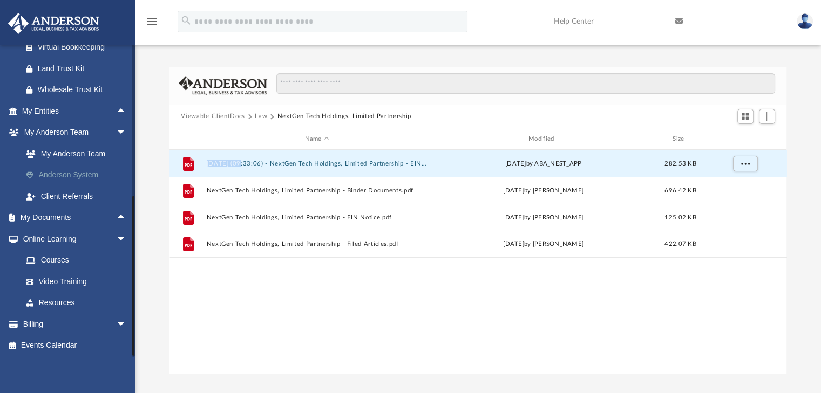
scroll to position [161, 0]
click at [84, 154] on link "My Anderson Team" at bounding box center [79, 153] width 128 height 22
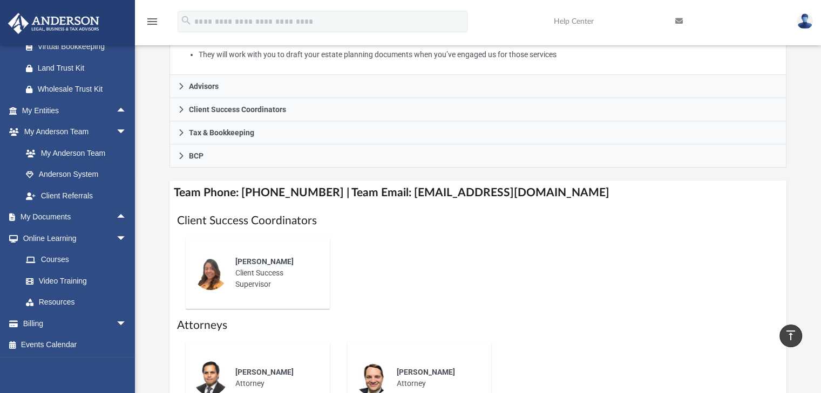
scroll to position [288, 0]
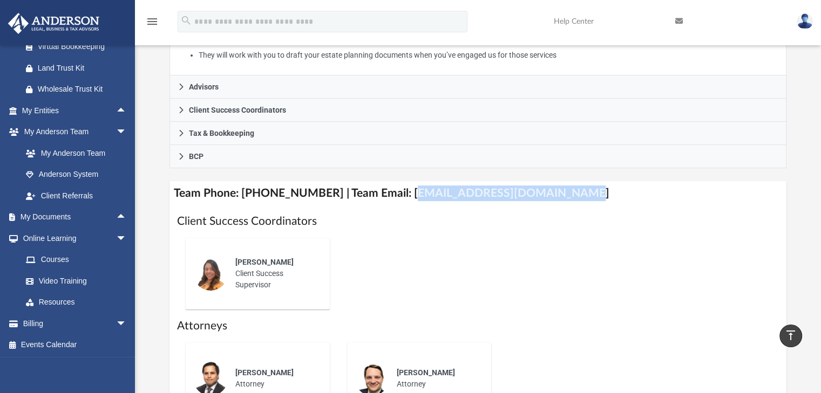
drag, startPoint x: 395, startPoint y: 192, endPoint x: 559, endPoint y: 195, distance: 164.1
click at [559, 195] on h4 "Team Phone: (725) 208-3141 | Team Email: myteam@andersonadvisors.com" at bounding box center [477, 193] width 617 height 24
copy h4 "yteam@andersonadvisors.com"
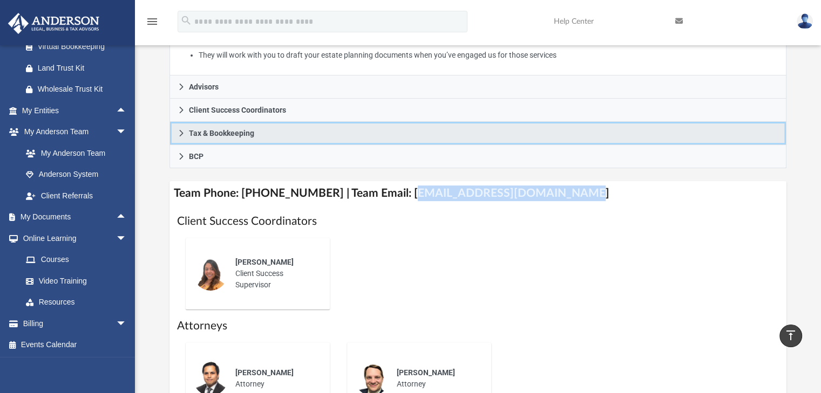
click at [176, 137] on link "Tax & Bookkeeping" at bounding box center [477, 133] width 617 height 23
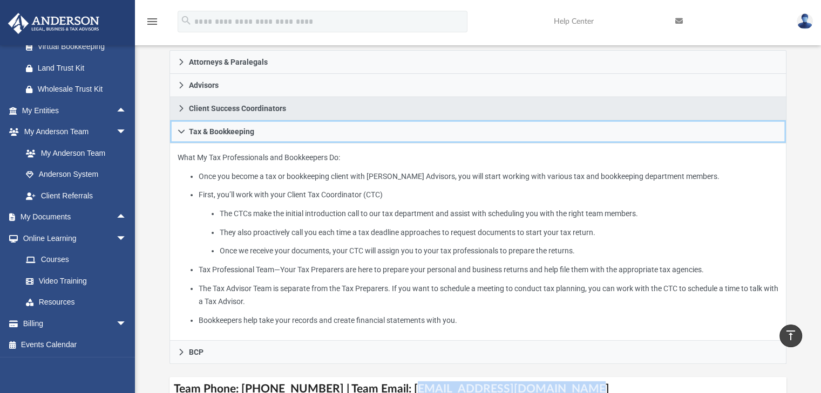
scroll to position [180, 0]
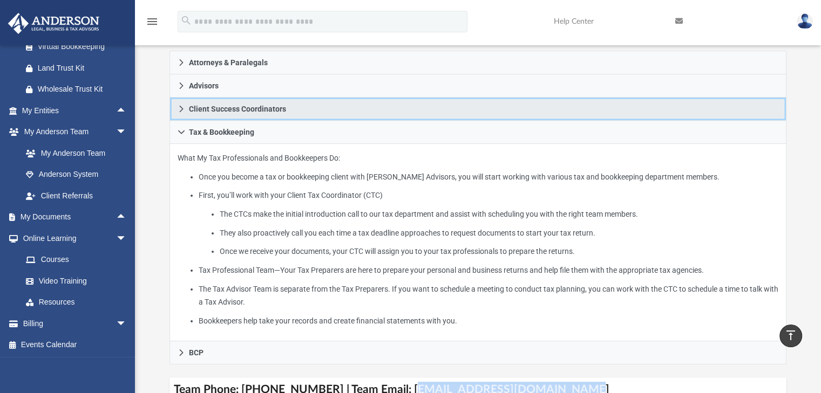
click at [182, 108] on icon at bounding box center [181, 109] width 4 height 6
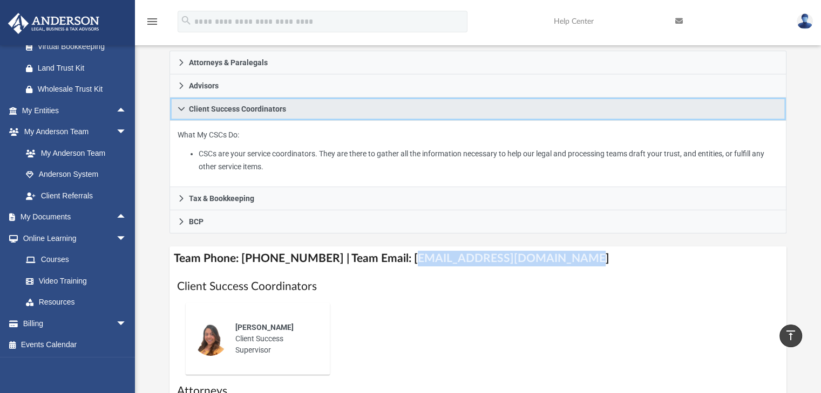
click at [182, 108] on icon at bounding box center [181, 109] width 6 height 4
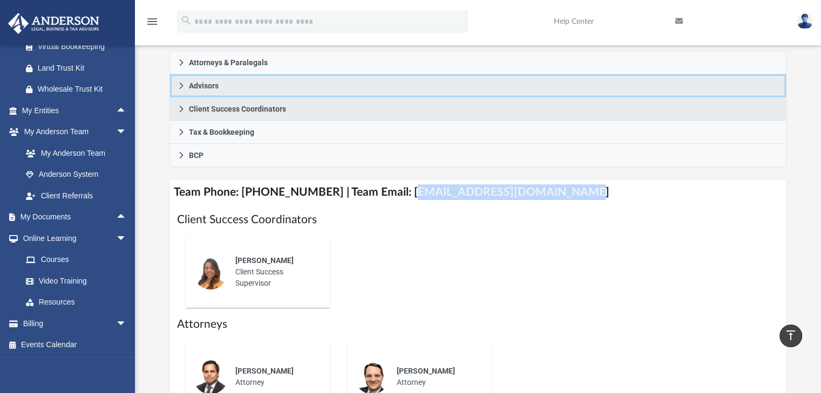
click at [178, 87] on icon at bounding box center [182, 86] width 8 height 8
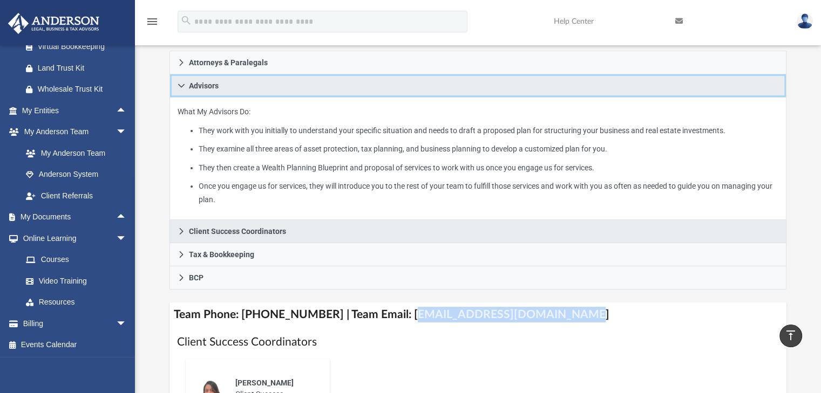
click at [179, 86] on icon at bounding box center [182, 86] width 8 height 8
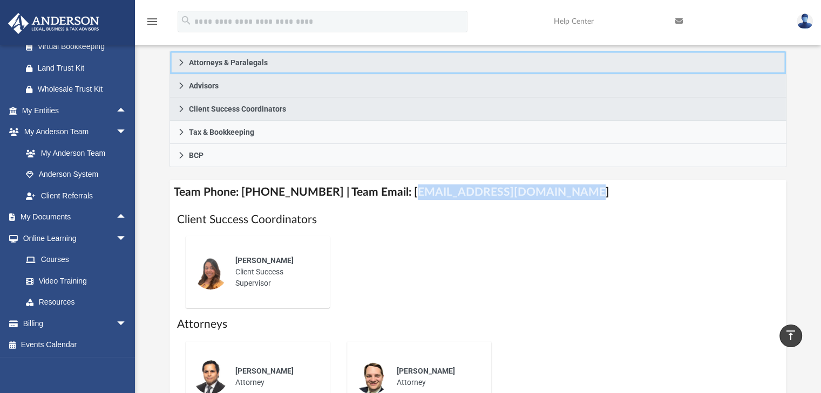
click at [172, 56] on link "Attorneys & Paralegals" at bounding box center [477, 63] width 617 height 24
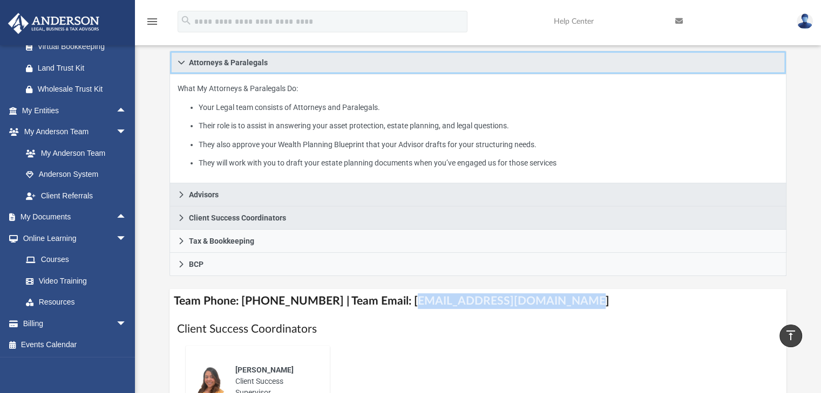
click at [173, 57] on link "Attorneys & Paralegals" at bounding box center [477, 63] width 617 height 24
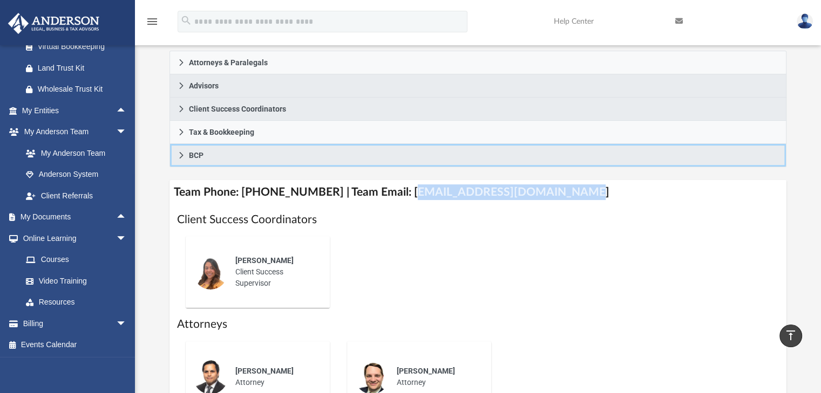
click at [172, 158] on link "BCP" at bounding box center [477, 155] width 617 height 23
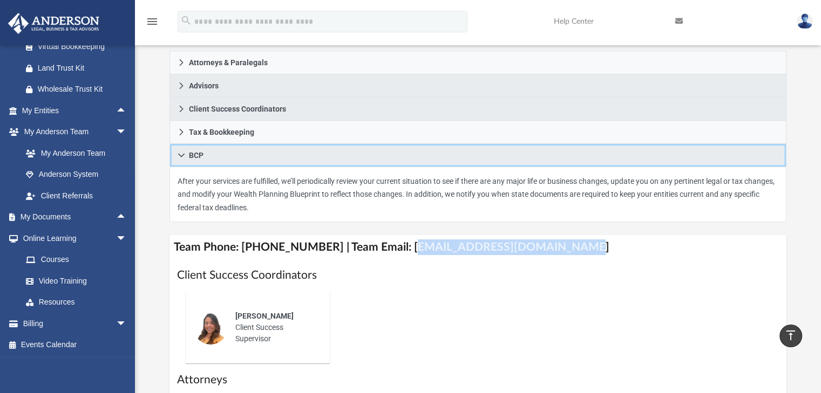
click at [179, 156] on icon at bounding box center [182, 156] width 8 height 8
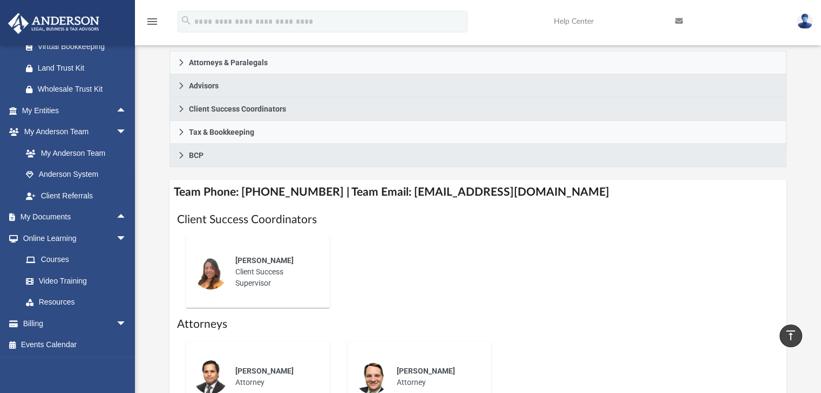
click at [394, 190] on h4 "Team Phone: (725) 208-3141 | Team Email: myteam@andersonadvisors.com" at bounding box center [477, 192] width 617 height 24
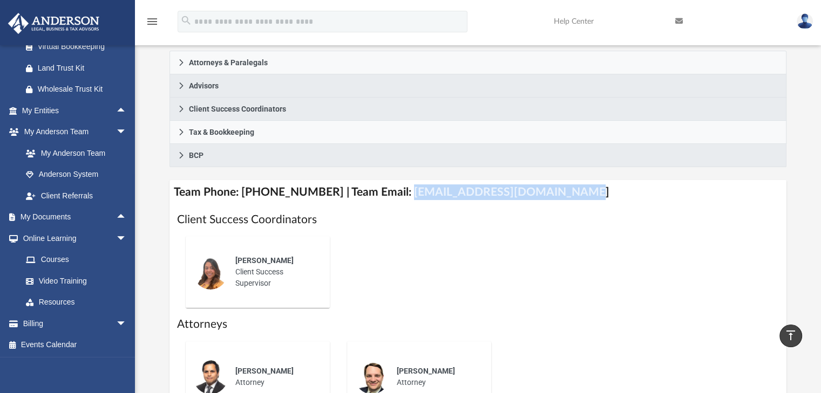
drag, startPoint x: 393, startPoint y: 190, endPoint x: 550, endPoint y: 196, distance: 157.1
click at [550, 196] on h4 "Team Phone: (725) 208-3141 | Team Email: myteam@andersonadvisors.com" at bounding box center [477, 192] width 617 height 24
copy h4 "myteam@andersonadvisors.com"
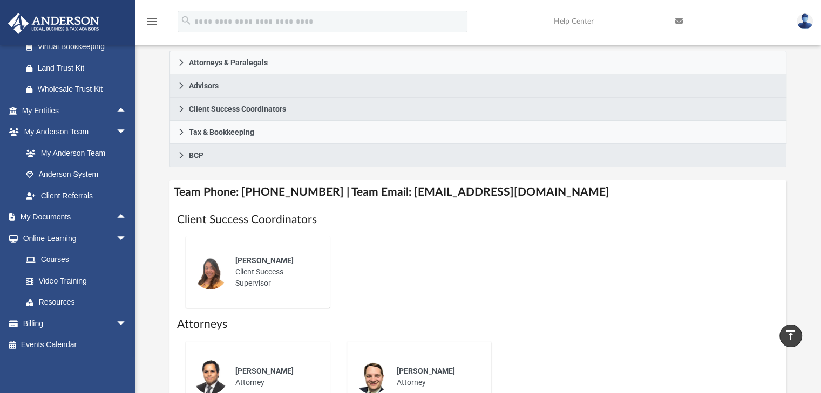
click at [409, 228] on div "Alex Gomez Client Success Supervisor" at bounding box center [478, 272] width 602 height 89
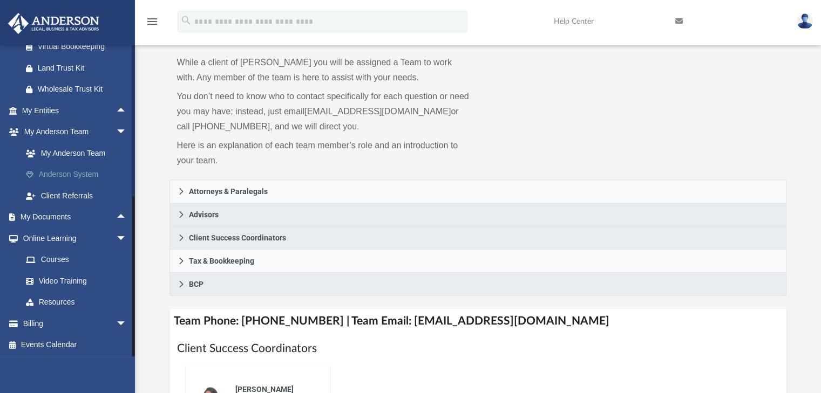
scroll to position [52, 0]
click at [80, 322] on link "Billing arrow_drop_down" at bounding box center [75, 324] width 135 height 22
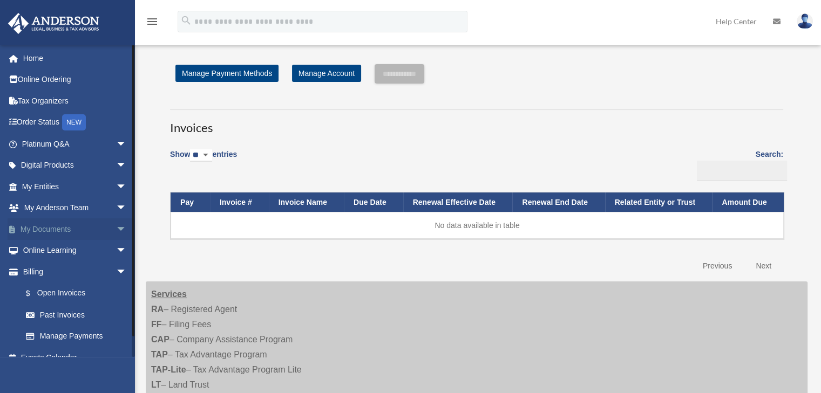
click at [116, 233] on span "arrow_drop_down" at bounding box center [127, 230] width 22 height 22
click at [42, 250] on link "Box" at bounding box center [79, 251] width 128 height 22
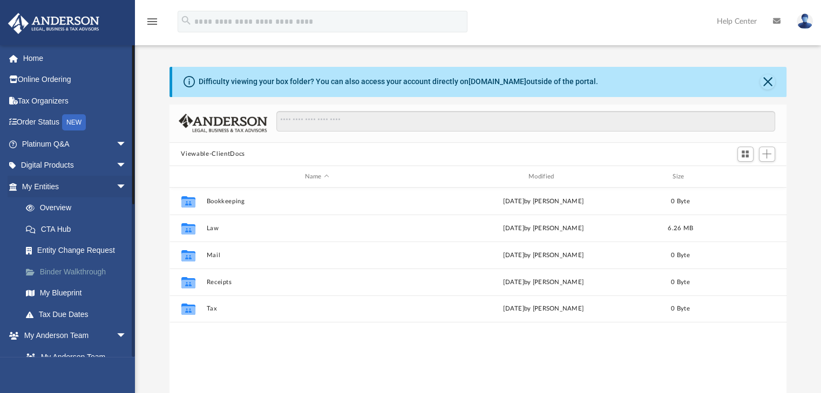
scroll to position [237, 609]
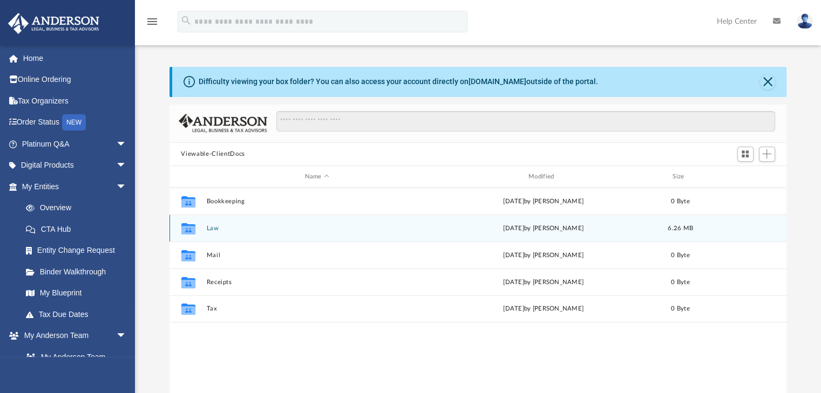
click at [211, 222] on div "Collaborated Folder Law [DATE] by [PERSON_NAME] 6.26 MB" at bounding box center [477, 228] width 617 height 27
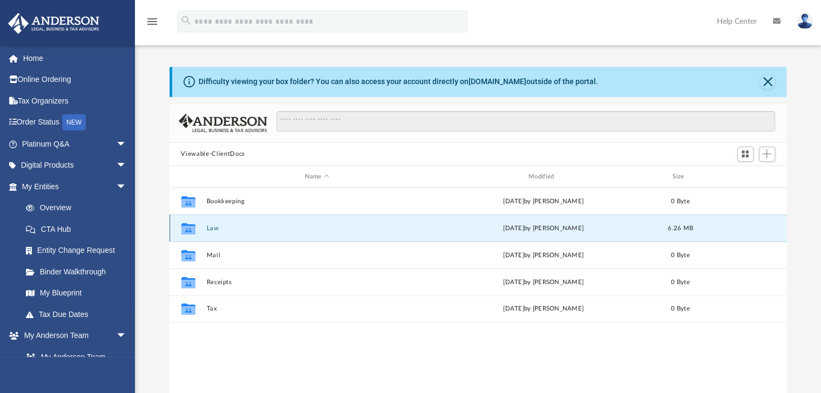
click at [214, 226] on button "Law" at bounding box center [316, 228] width 221 height 7
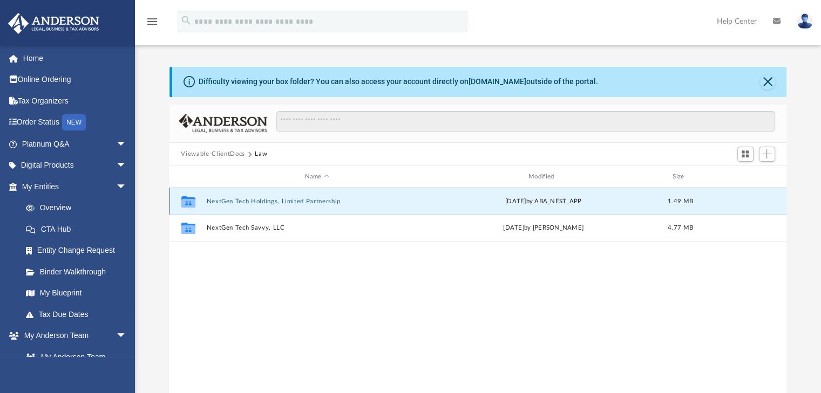
click at [295, 202] on button "NextGen Tech Holdings, Limited Partnership" at bounding box center [316, 201] width 221 height 7
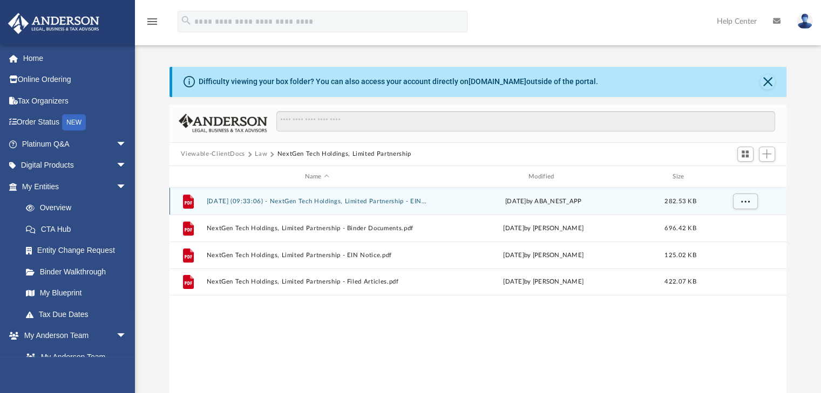
click at [294, 202] on button "2025.09.09 (09:33:06) - NextGen Tech Holdings, Limited Partnership - EIN Letter…" at bounding box center [316, 201] width 221 height 7
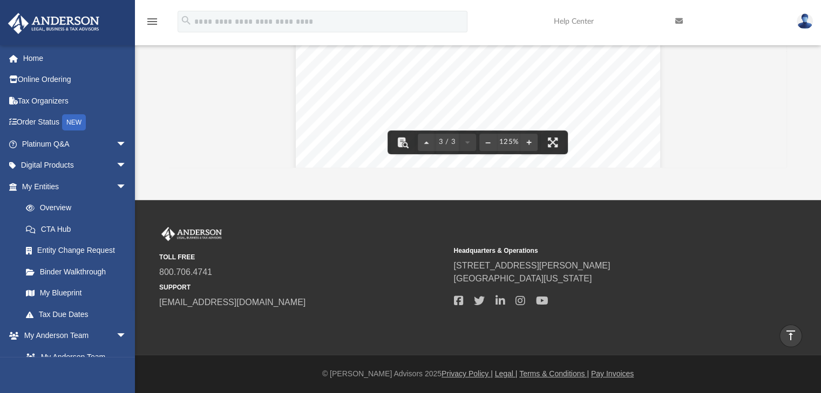
scroll to position [862, 0]
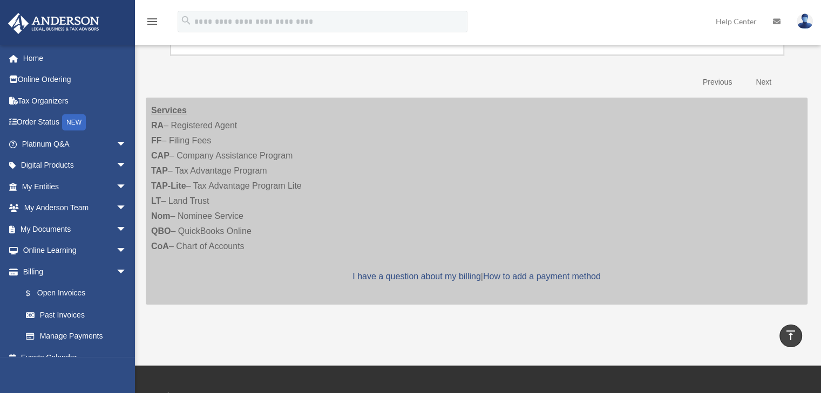
scroll to position [184, 0]
click at [116, 253] on span "arrow_drop_down" at bounding box center [127, 251] width 22 height 22
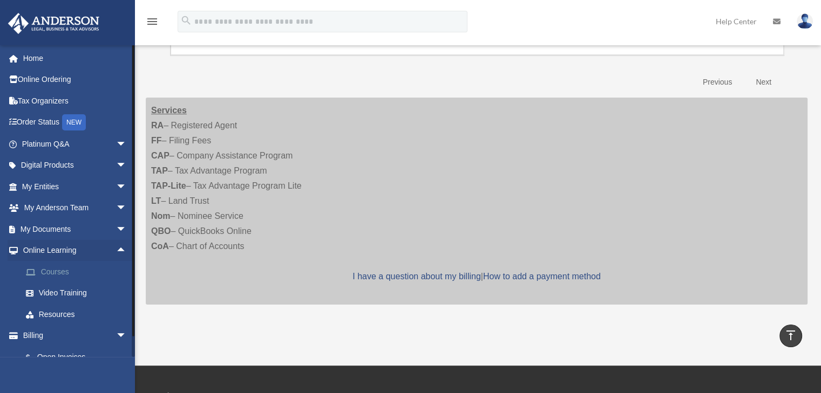
click at [58, 274] on link "Courses" at bounding box center [79, 272] width 128 height 22
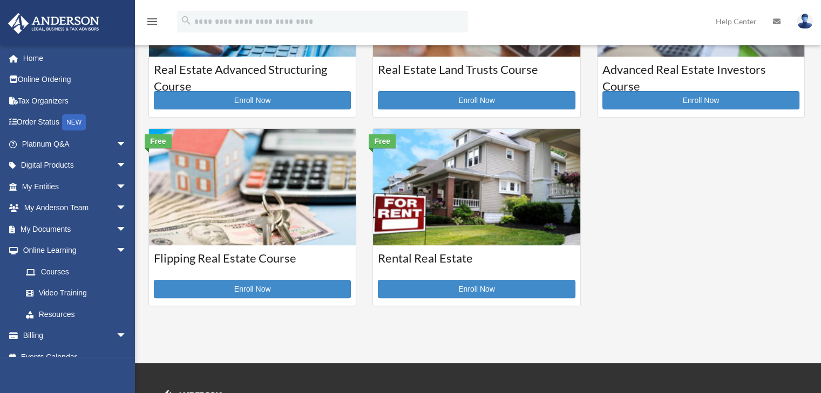
scroll to position [324, 0]
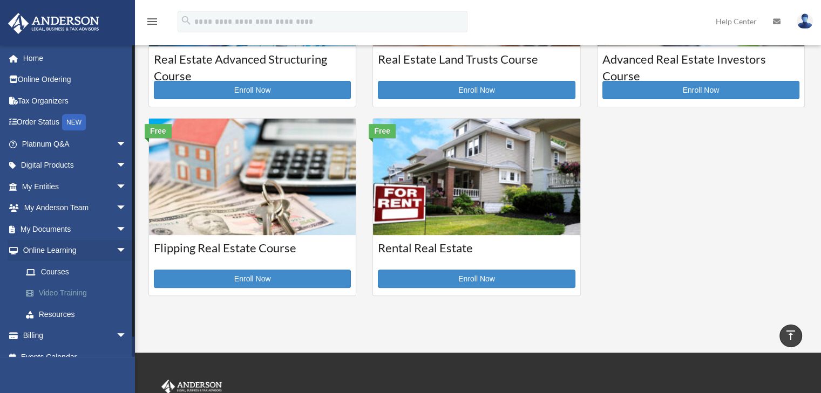
click at [71, 295] on link "Video Training" at bounding box center [79, 294] width 128 height 22
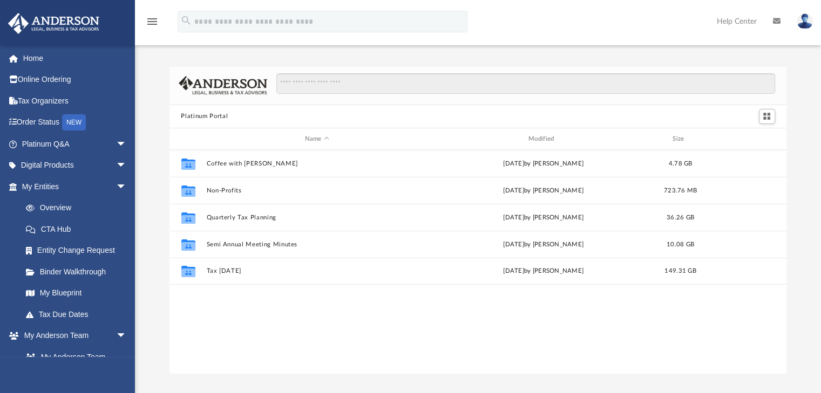
scroll to position [237, 609]
click at [98, 189] on link "My Entities arrow_drop_down" at bounding box center [75, 187] width 135 height 22
click at [98, 168] on link "Digital Products arrow_drop_down" at bounding box center [75, 166] width 135 height 22
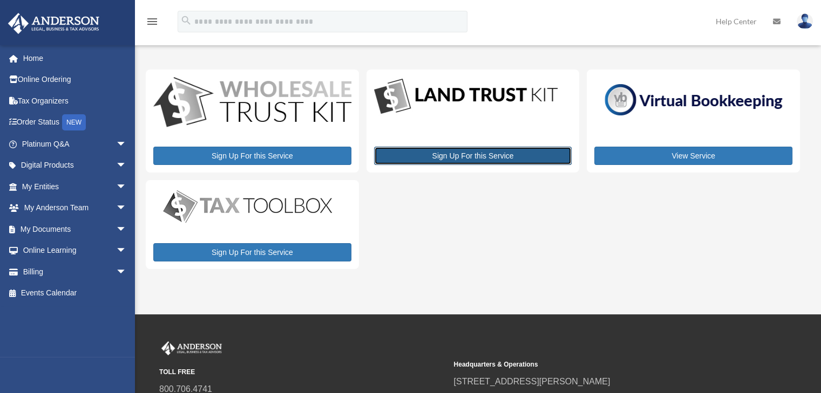
click at [495, 158] on link "Sign Up For this Service" at bounding box center [473, 156] width 198 height 18
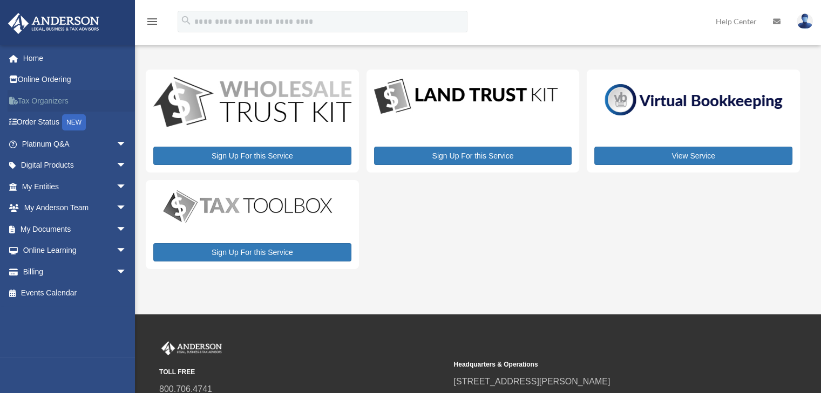
click at [39, 100] on link "Tax Organizers" at bounding box center [75, 101] width 135 height 22
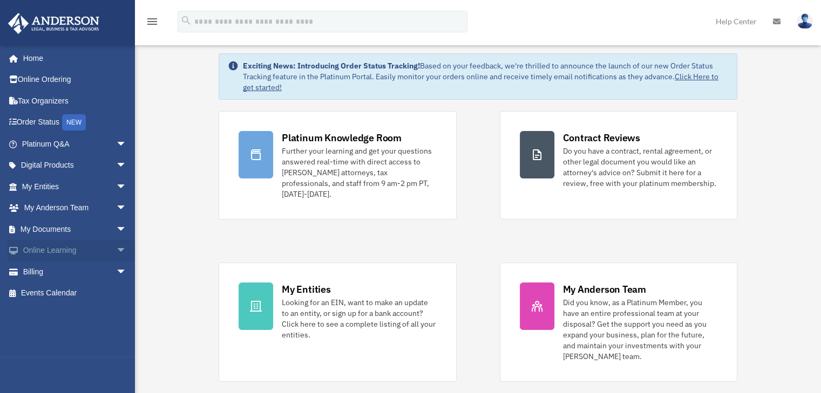
scroll to position [19, 0]
click at [77, 226] on link "My Documents arrow_drop_down" at bounding box center [75, 230] width 135 height 22
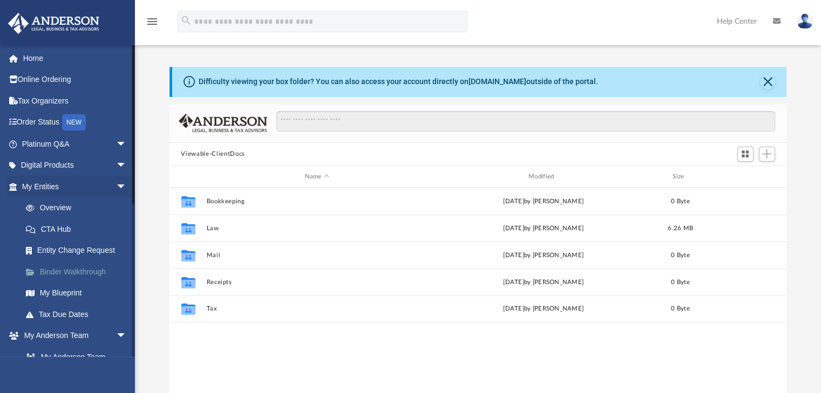
scroll to position [237, 609]
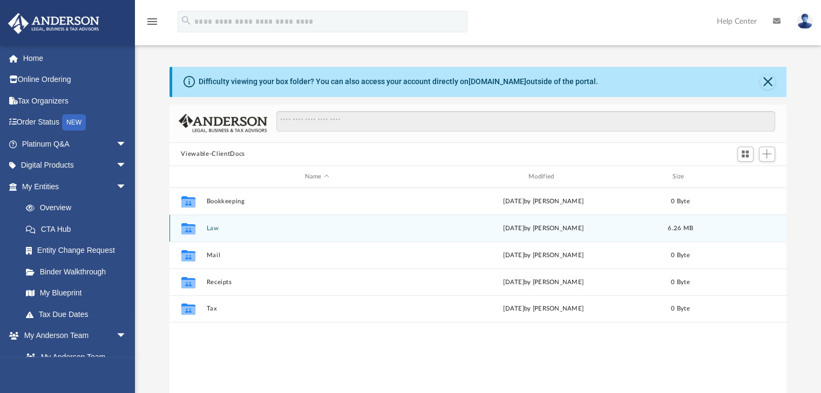
click at [206, 233] on div "Collaborated Folder Law [DATE] by [PERSON_NAME] 6.26 MB" at bounding box center [477, 228] width 617 height 27
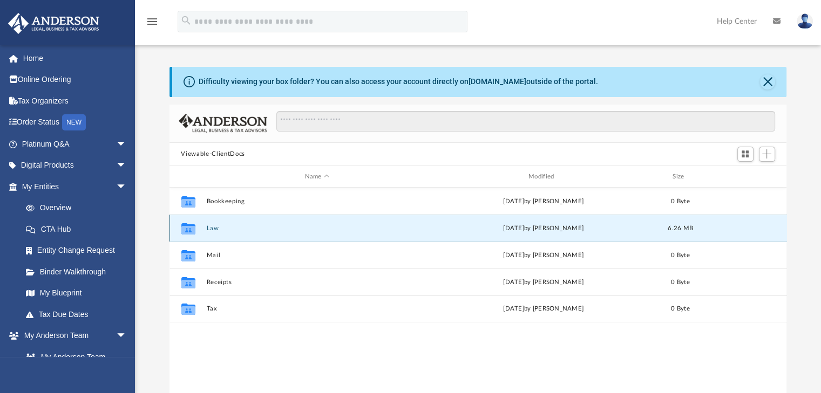
click at [216, 226] on button "Law" at bounding box center [316, 228] width 221 height 7
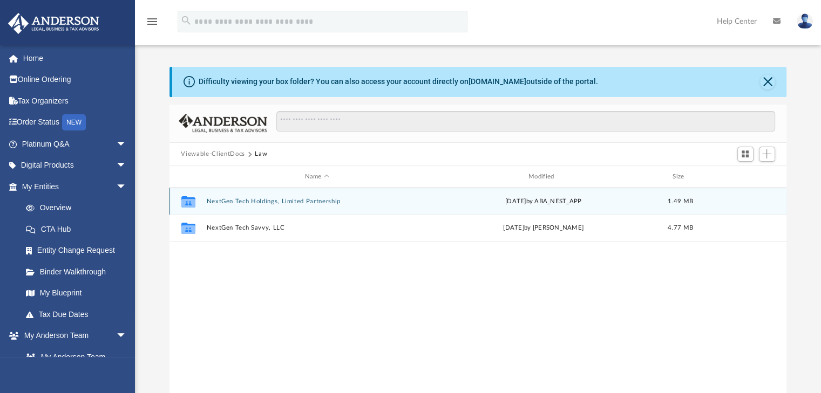
click at [294, 206] on div "Collaborated Folder NextGen Tech Holdings, Limited Partnership [DATE] by ABA_NE…" at bounding box center [477, 201] width 617 height 27
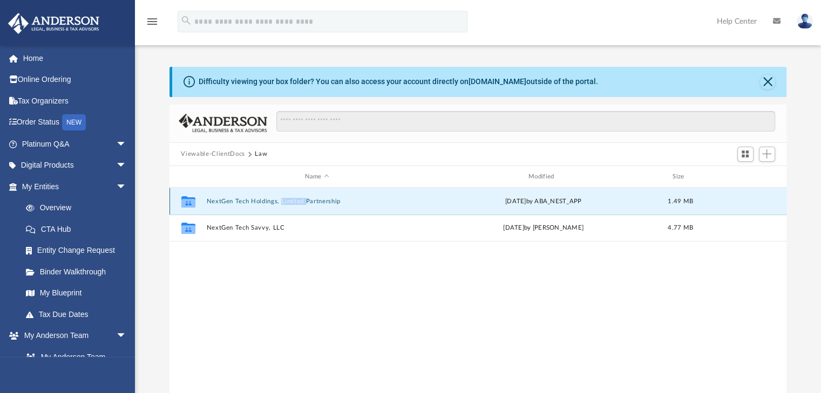
click at [294, 206] on div "Collaborated Folder NextGen Tech Holdings, Limited Partnership [DATE] by ABA_NE…" at bounding box center [477, 201] width 617 height 27
click at [249, 201] on button "NextGen Tech Holdings, Limited Partnership" at bounding box center [316, 201] width 221 height 7
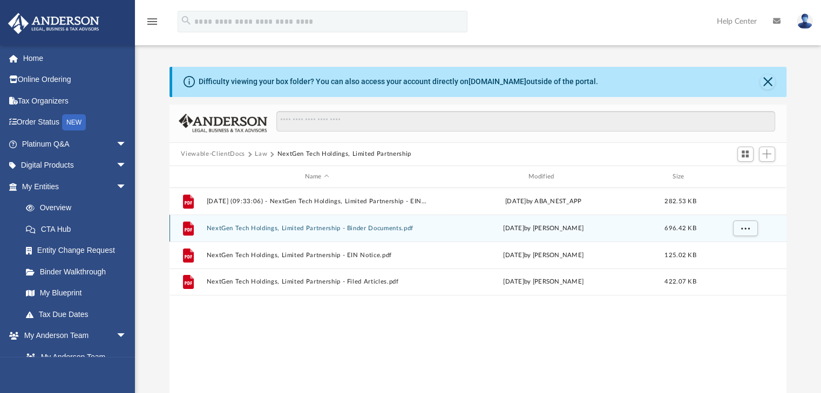
click at [344, 223] on div "File NextGen Tech Holdings, Limited Partnership - Binder Documents.pdf [DATE] b…" at bounding box center [477, 228] width 617 height 27
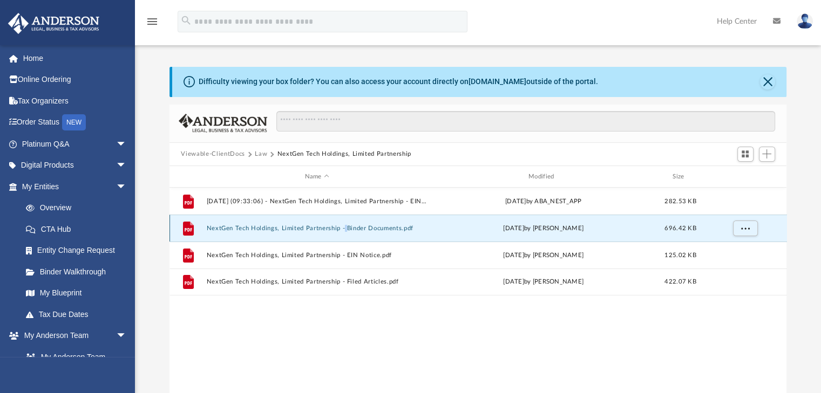
click at [344, 223] on div "File NextGen Tech Holdings, Limited Partnership - Binder Documents.pdf [DATE] b…" at bounding box center [477, 228] width 617 height 27
click at [336, 226] on button "NextGen Tech Holdings, Limited Partnership - Binder Documents.pdf" at bounding box center [316, 228] width 221 height 7
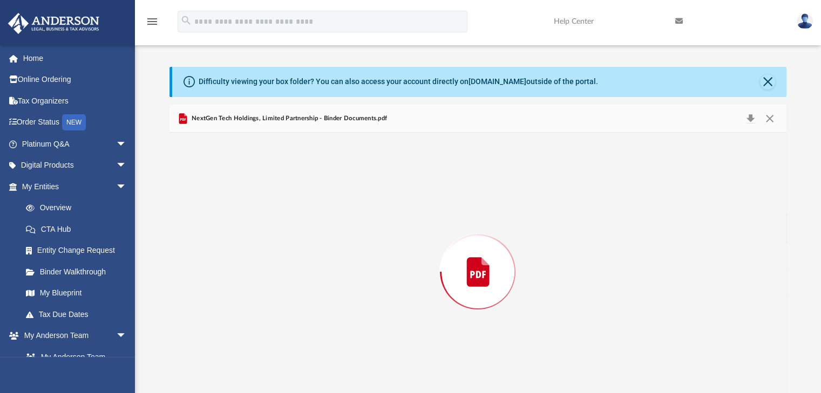
scroll to position [18, 0]
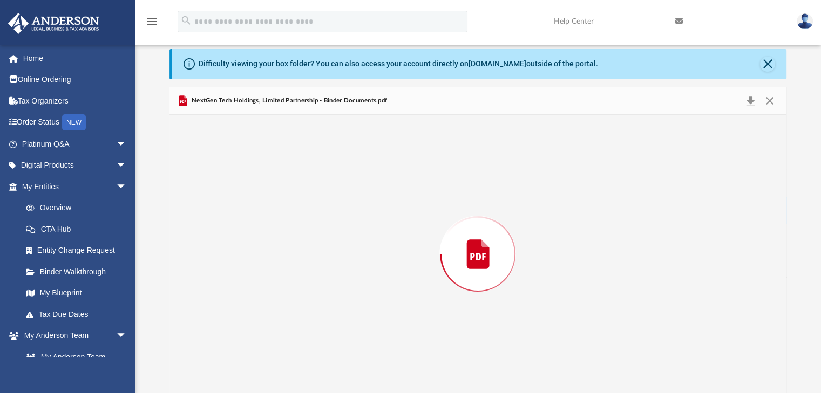
click at [336, 226] on div "Preview" at bounding box center [477, 254] width 617 height 278
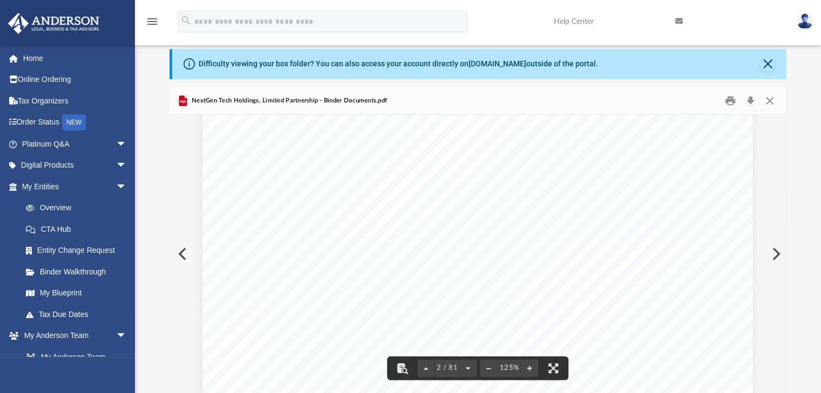
scroll to position [998, 0]
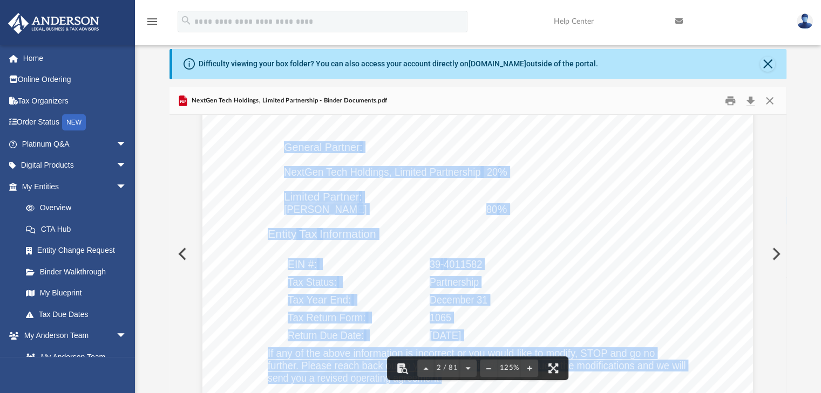
drag, startPoint x: 281, startPoint y: 146, endPoint x: 477, endPoint y: 200, distance: 203.2
click at [477, 200] on div "Overview of NextGen Tech Holdings, Limited Partnership Entity Formation Informa…" at bounding box center [477, 209] width 550 height 712
click at [535, 216] on div "Overview of NextGen Tech Holdings, Limited Partnership Entity Formation Informa…" at bounding box center [477, 209] width 550 height 712
click at [535, 205] on div "Overview of NextGen Tech Holdings, Limited Partnership Entity Formation Informa…" at bounding box center [477, 209] width 550 height 712
click at [411, 203] on div "Overview of NextGen Tech Holdings, Limited Partnership Entity Formation Informa…" at bounding box center [477, 209] width 550 height 712
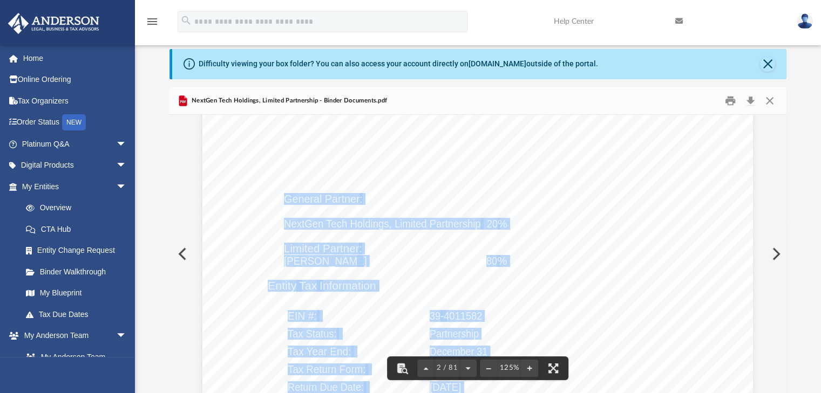
click at [393, 183] on div "Overview of NextGen Tech Holdings, Limited Partnership Entity Formation Informa…" at bounding box center [477, 261] width 550 height 712
click at [393, 183] on div "Overview of NextGen Tech Holdings, Limited Partnership Entity Formation Informa…" at bounding box center [477, 262] width 550 height 712
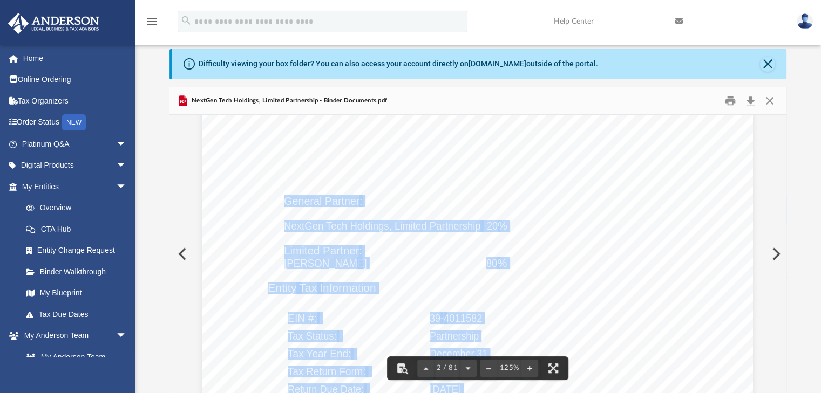
click at [744, 240] on div "Overview of NextGen Tech Holdings, Limited Partnership Entity Formation Informa…" at bounding box center [477, 263] width 550 height 712
click at [575, 205] on div "Overview of NextGen Tech Holdings, Limited Partnership Entity Formation Informa…" at bounding box center [477, 263] width 550 height 712
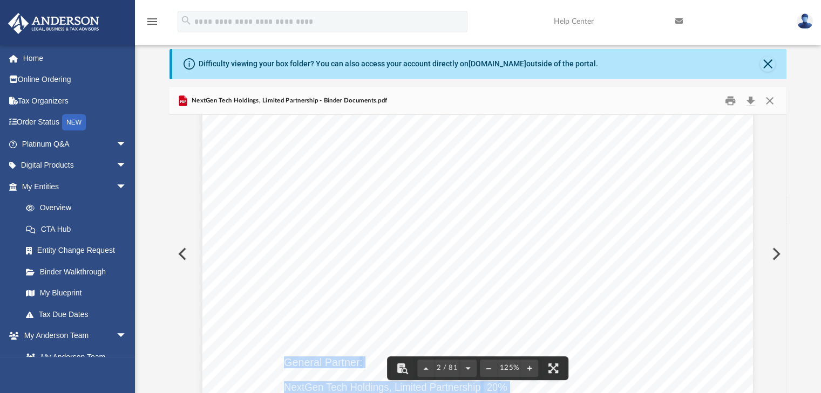
scroll to position [782, 0]
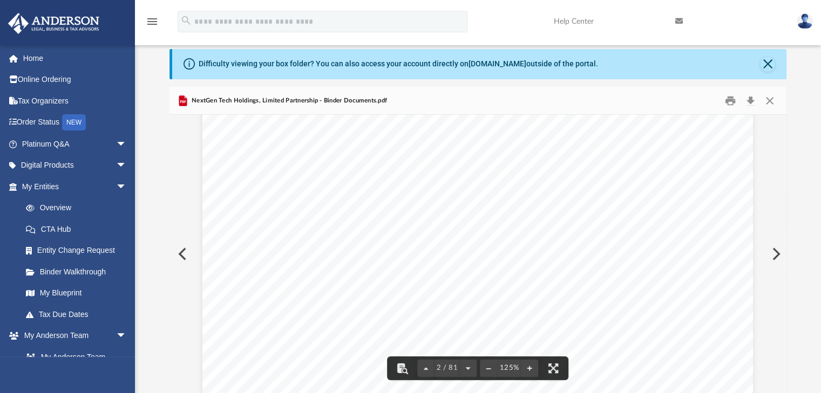
click at [410, 144] on span "Overview of" at bounding box center [381, 141] width 71 height 12
drag, startPoint x: 418, startPoint y: 142, endPoint x: 684, endPoint y: 141, distance: 266.0
drag, startPoint x: 684, startPoint y: 139, endPoint x: 488, endPoint y: 138, distance: 195.9
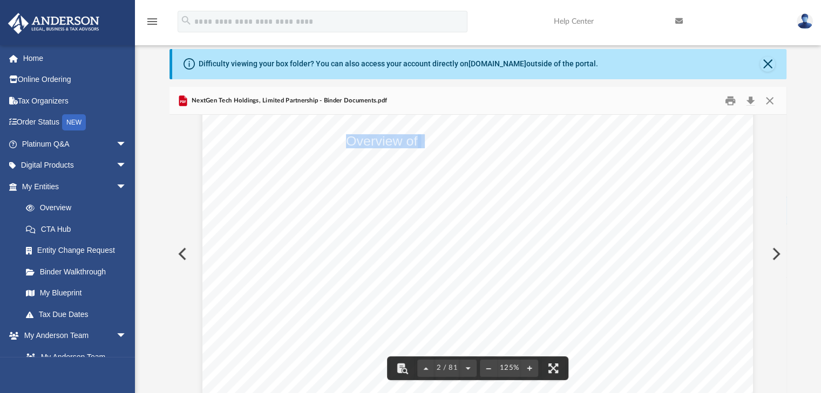
click at [468, 147] on span "NextGen Tech Holdings, Limited Partnership" at bounding box center [554, 141] width 267 height 12
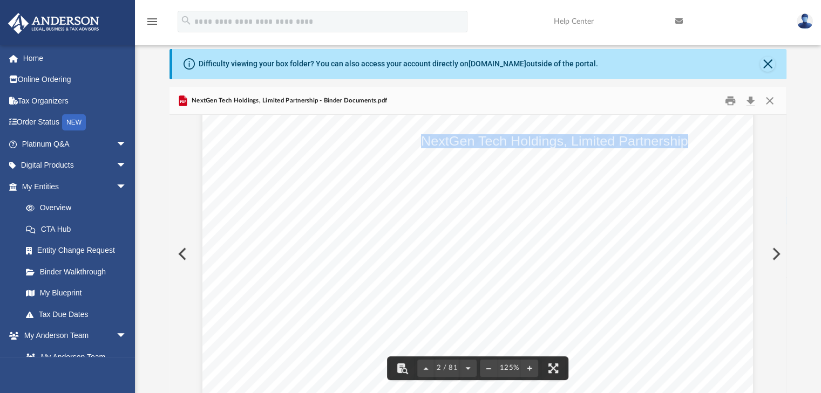
drag, startPoint x: 421, startPoint y: 139, endPoint x: 682, endPoint y: 145, distance: 260.7
click at [682, 145] on span "NextGen Tech Holdings, Limited Partnership" at bounding box center [554, 141] width 267 height 12
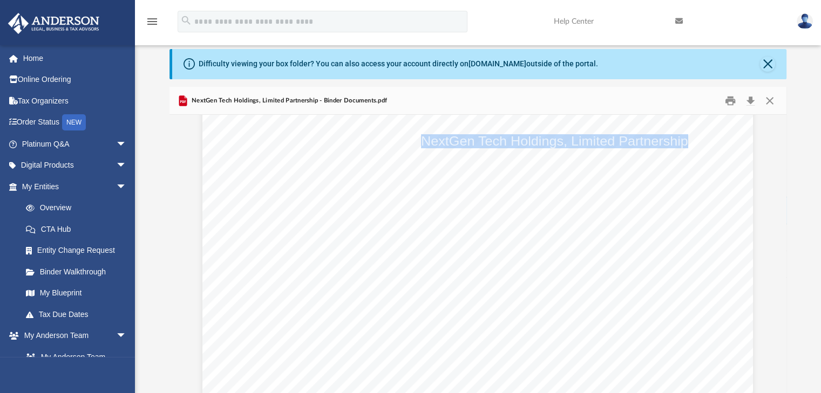
drag, startPoint x: 463, startPoint y: 133, endPoint x: 434, endPoint y: 145, distance: 31.3
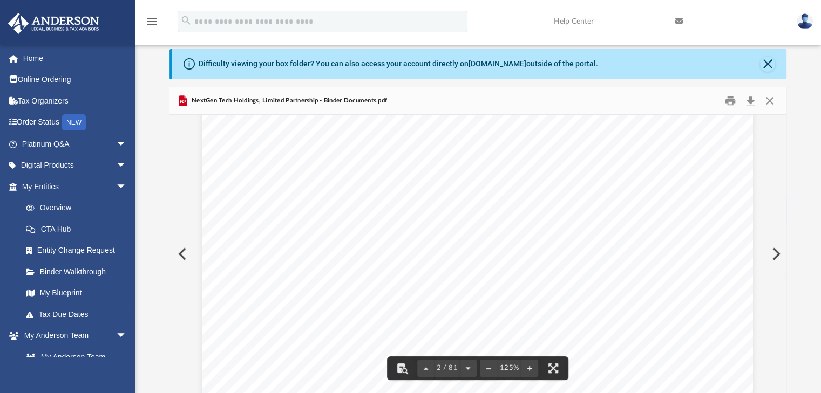
scroll to position [944, 0]
drag, startPoint x: 505, startPoint y: 264, endPoint x: 304, endPoint y: 241, distance: 202.1
click at [304, 241] on div "Overview of NextGen Tech Holdings, Limited Partnership Entity Formation Informa…" at bounding box center [477, 263] width 550 height 712
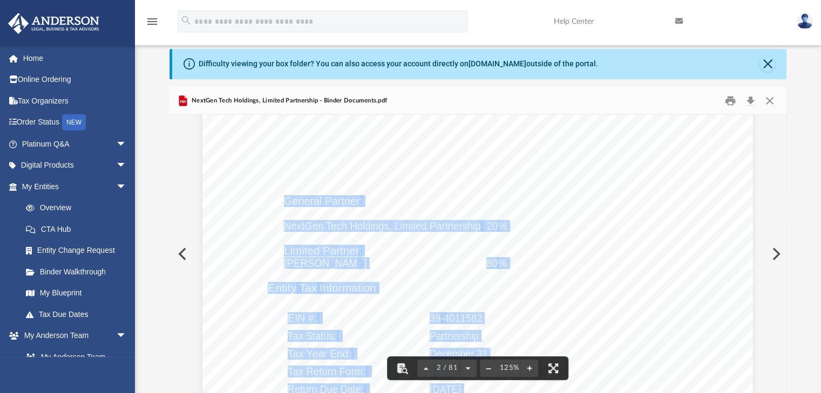
drag, startPoint x: 280, startPoint y: 203, endPoint x: 453, endPoint y: 241, distance: 176.8
click at [453, 241] on div "Overview of NextGen Tech Holdings, Limited Partnership Entity Formation Informa…" at bounding box center [477, 263] width 550 height 712
click at [505, 271] on div "Overview of NextGen Tech Holdings, Limited Partnership Entity Formation Informa…" at bounding box center [477, 263] width 550 height 712
click at [503, 262] on div "Overview of NextGen Tech Holdings, Limited Partnership Entity Formation Informa…" at bounding box center [477, 263] width 550 height 712
click at [497, 263] on span "%" at bounding box center [502, 263] width 10 height 11
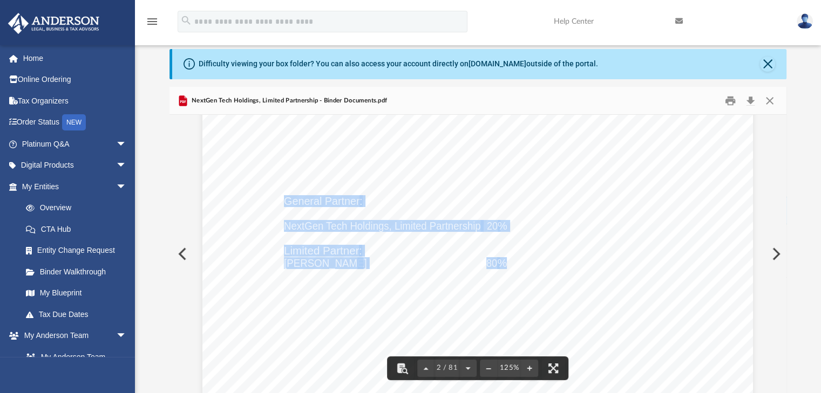
drag, startPoint x: 501, startPoint y: 263, endPoint x: 283, endPoint y: 201, distance: 227.2
click at [283, 201] on div "Overview of NextGen Tech Holdings, Limited Partnership Entity Formation Informa…" at bounding box center [477, 263] width 550 height 712
